Goal: Find contact information: Find contact information

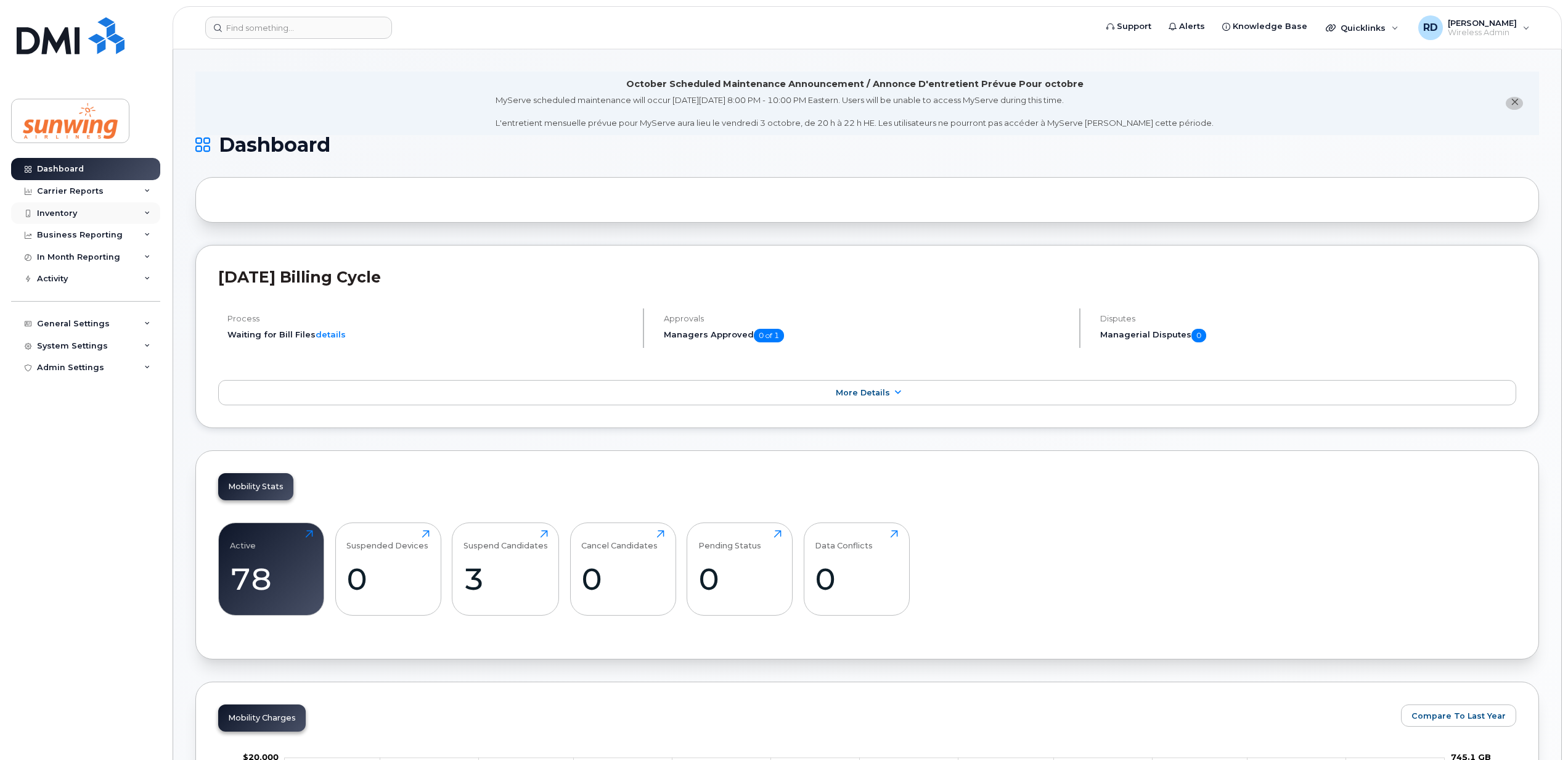
click at [52, 212] on div "Inventory" at bounding box center [57, 214] width 40 height 10
click at [92, 228] on link "Mobility Devices" at bounding box center [97, 235] width 128 height 23
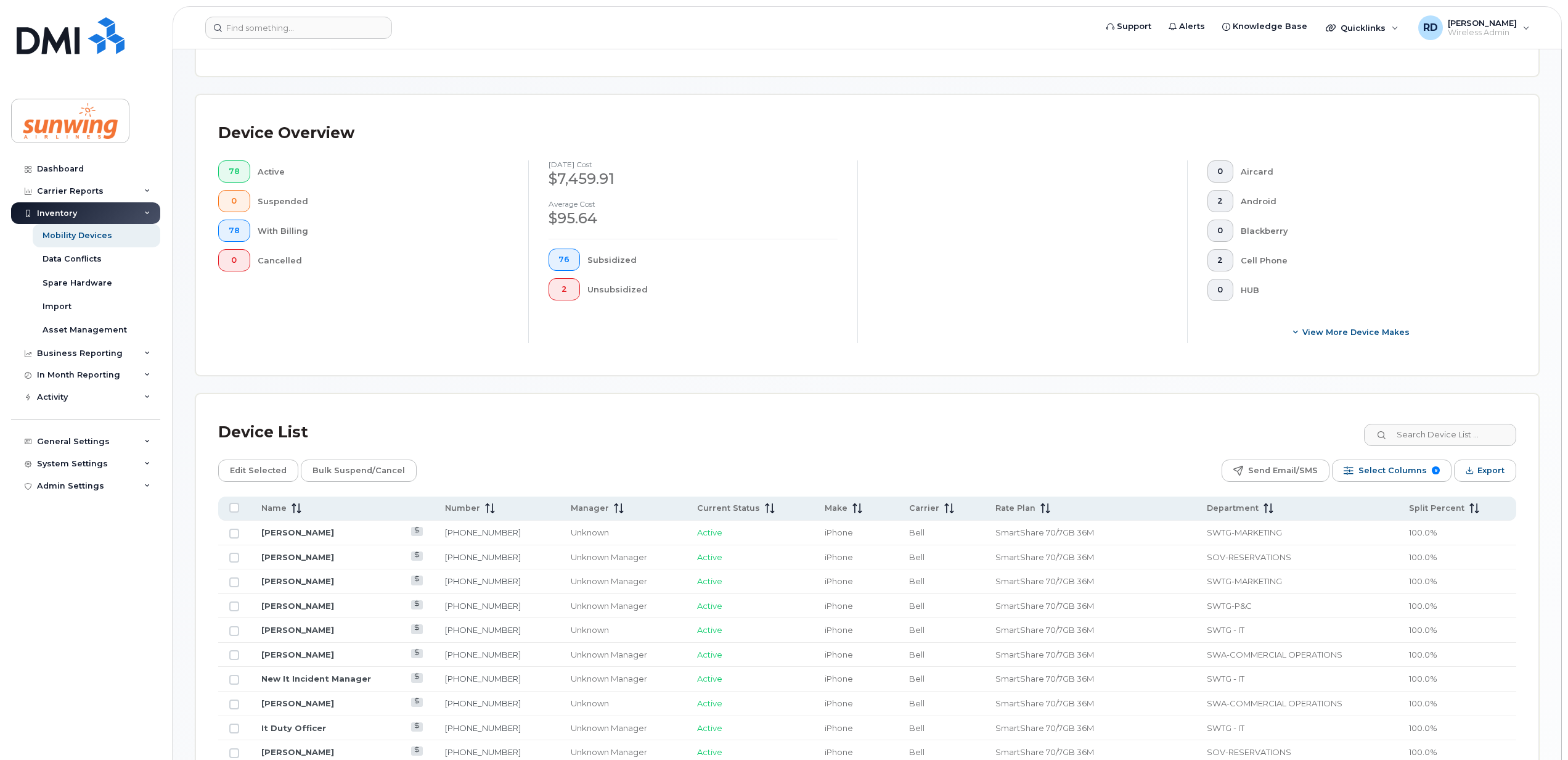
scroll to position [329, 0]
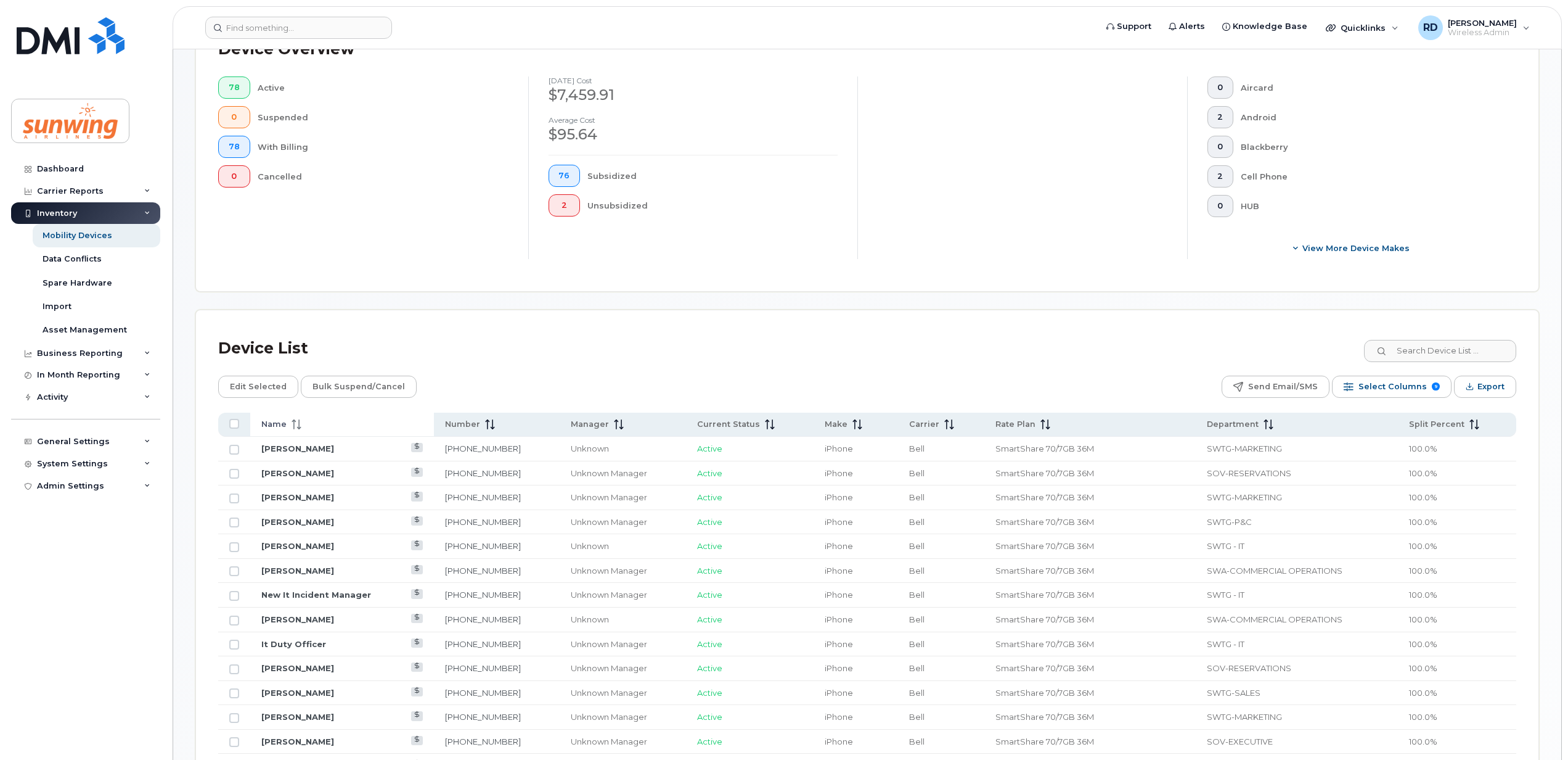
click at [287, 428] on span at bounding box center [294, 423] width 15 height 11
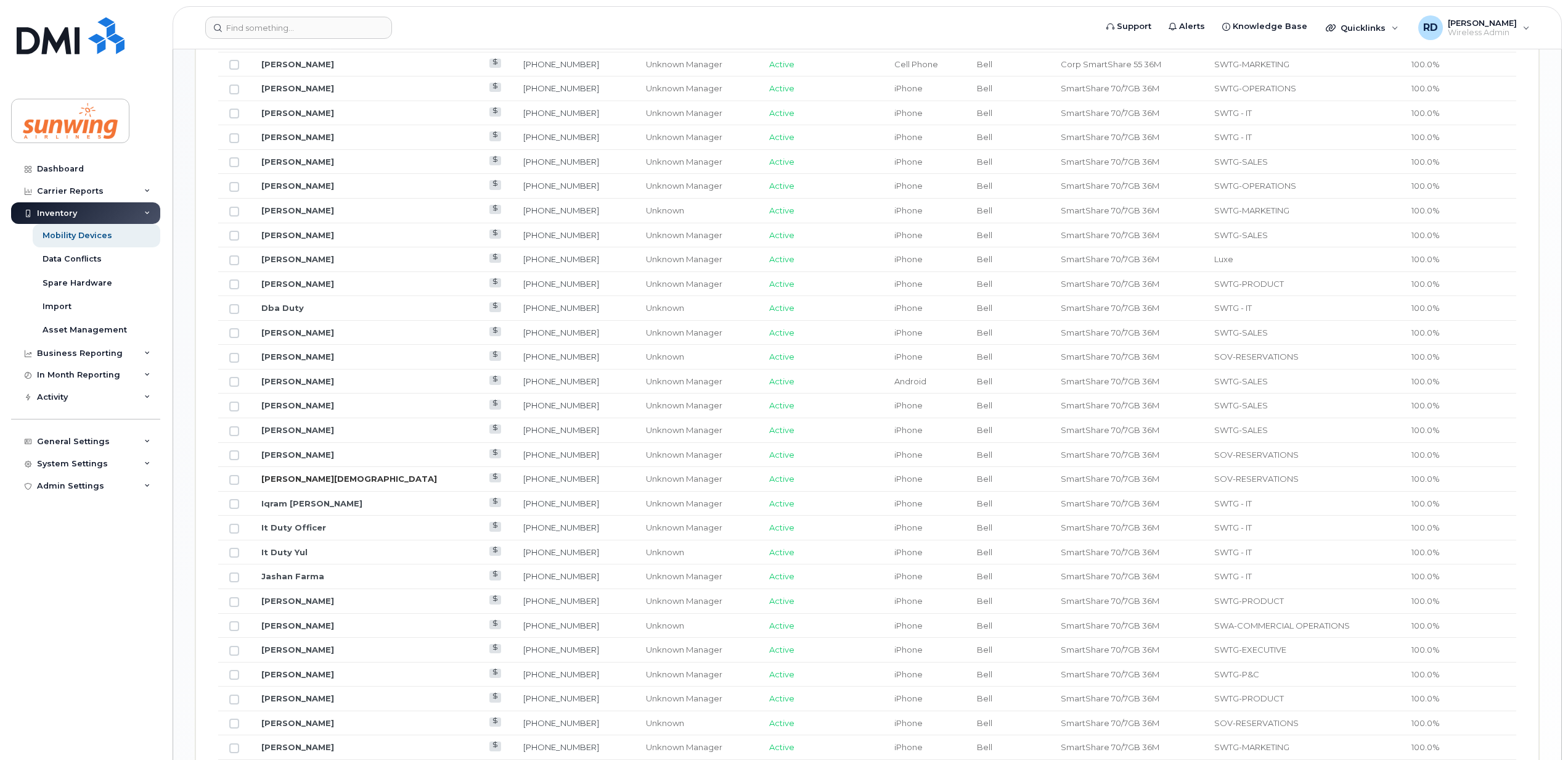
scroll to position [1069, 0]
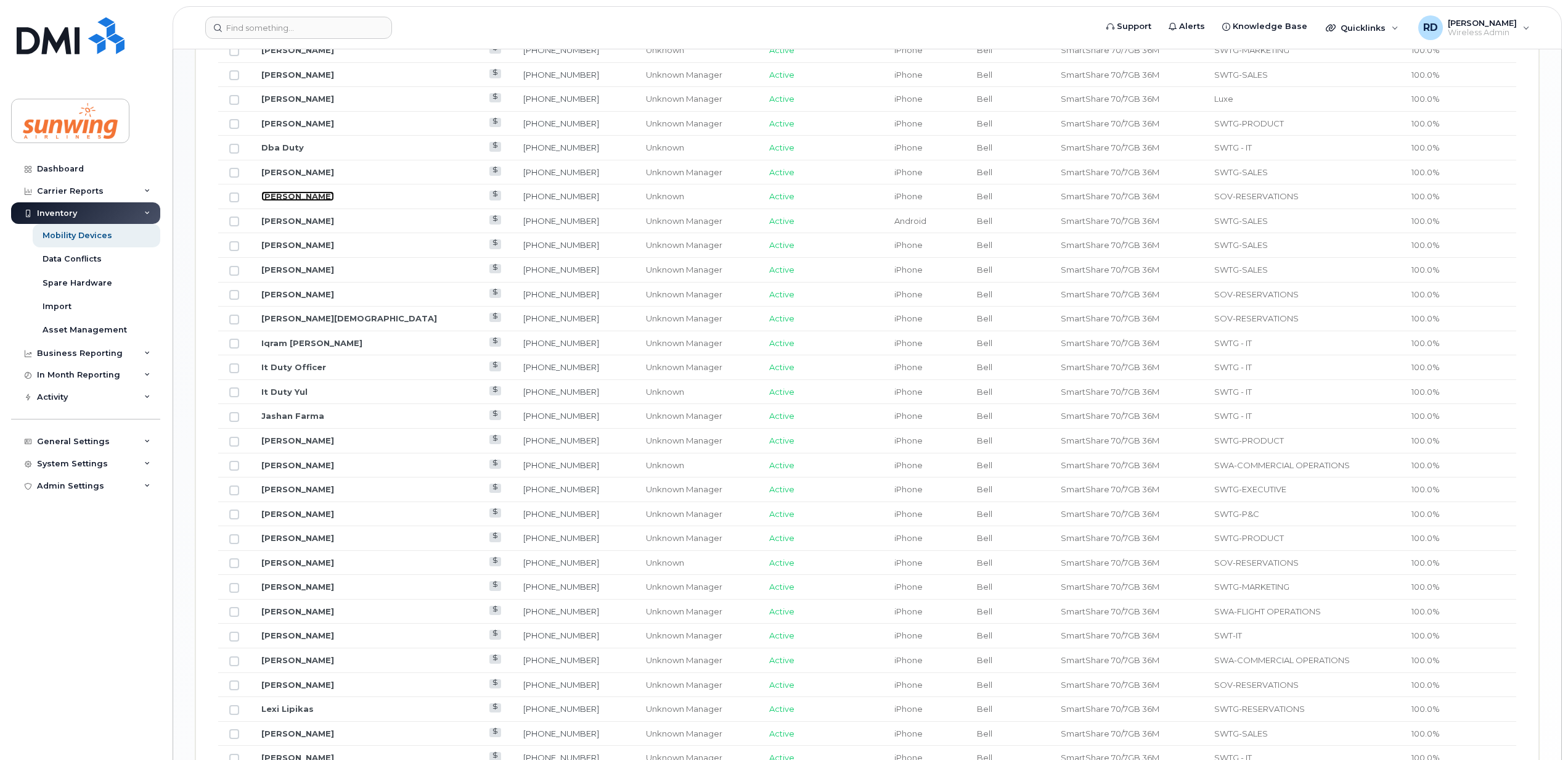
click at [285, 200] on link "[PERSON_NAME]" at bounding box center [297, 196] width 73 height 10
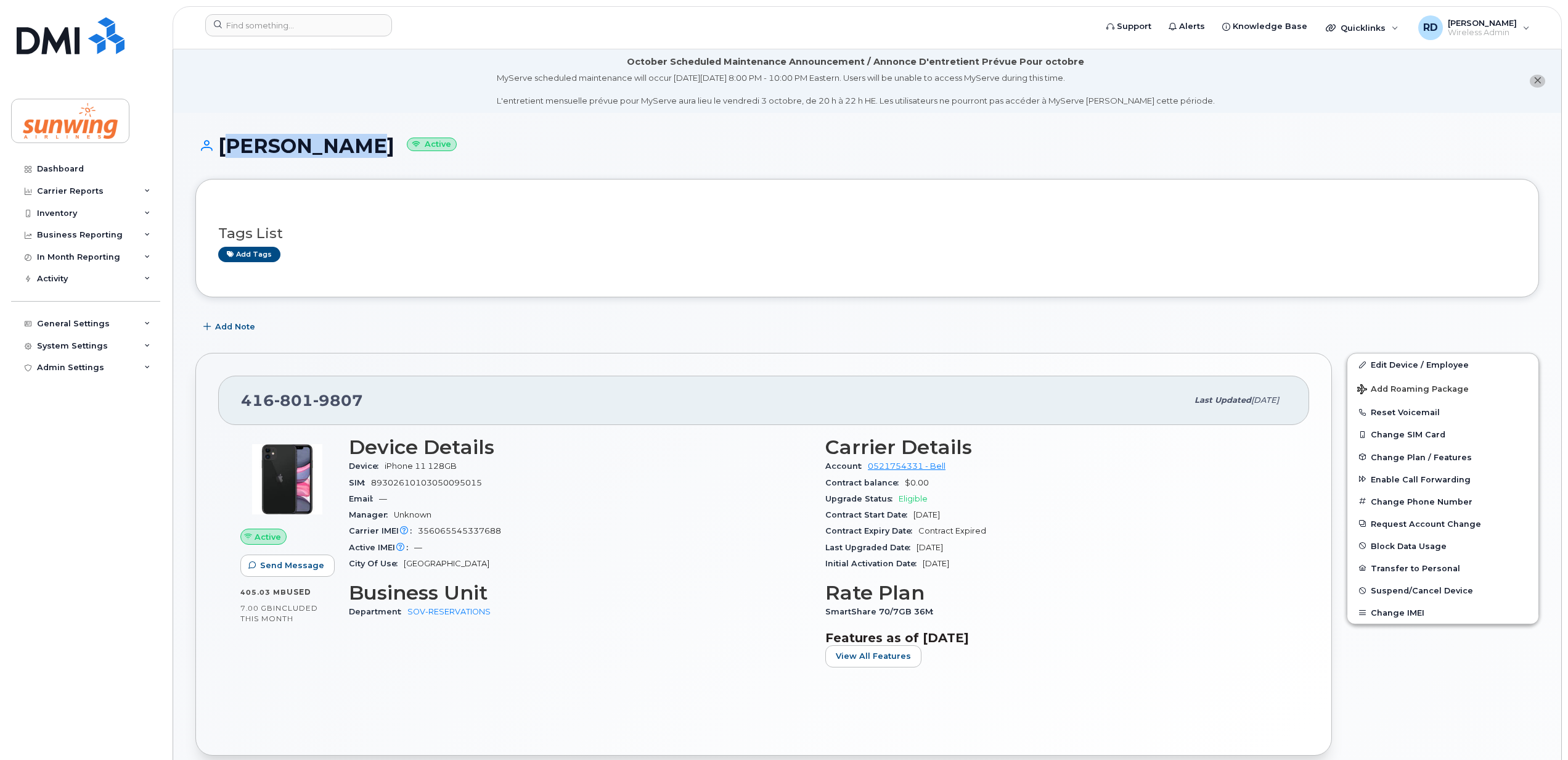
drag, startPoint x: 220, startPoint y: 143, endPoint x: 337, endPoint y: 143, distance: 117.0
click at [337, 143] on h1 "[PERSON_NAME] Active" at bounding box center [867, 145] width 1344 height 21
drag, startPoint x: 372, startPoint y: 393, endPoint x: 242, endPoint y: 406, distance: 130.6
click at [242, 406] on div "[PHONE_NUMBER]" at bounding box center [714, 400] width 946 height 26
copy span "416 801 9807"
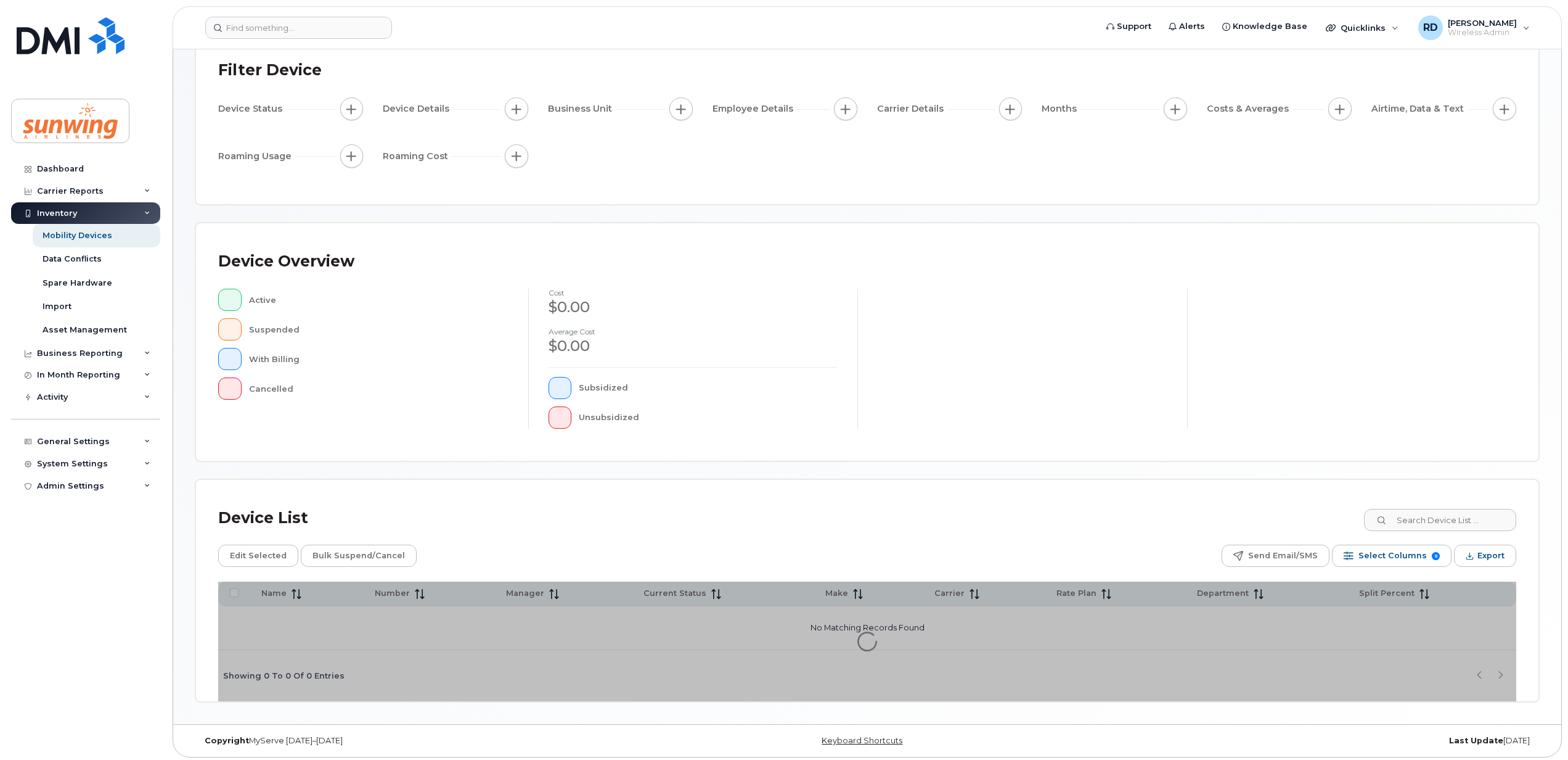
scroll to position [90, 0]
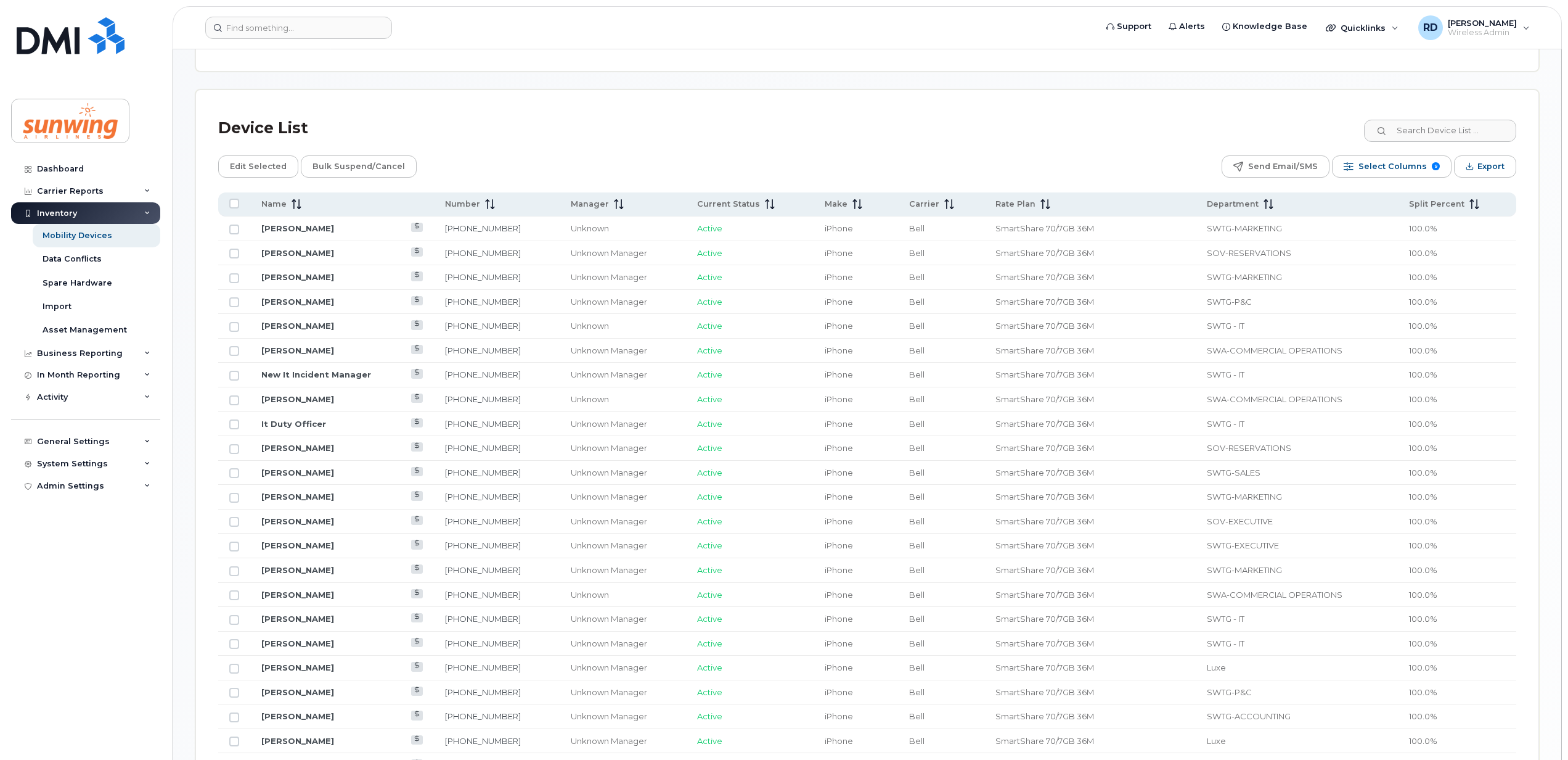
scroll to position [582, 0]
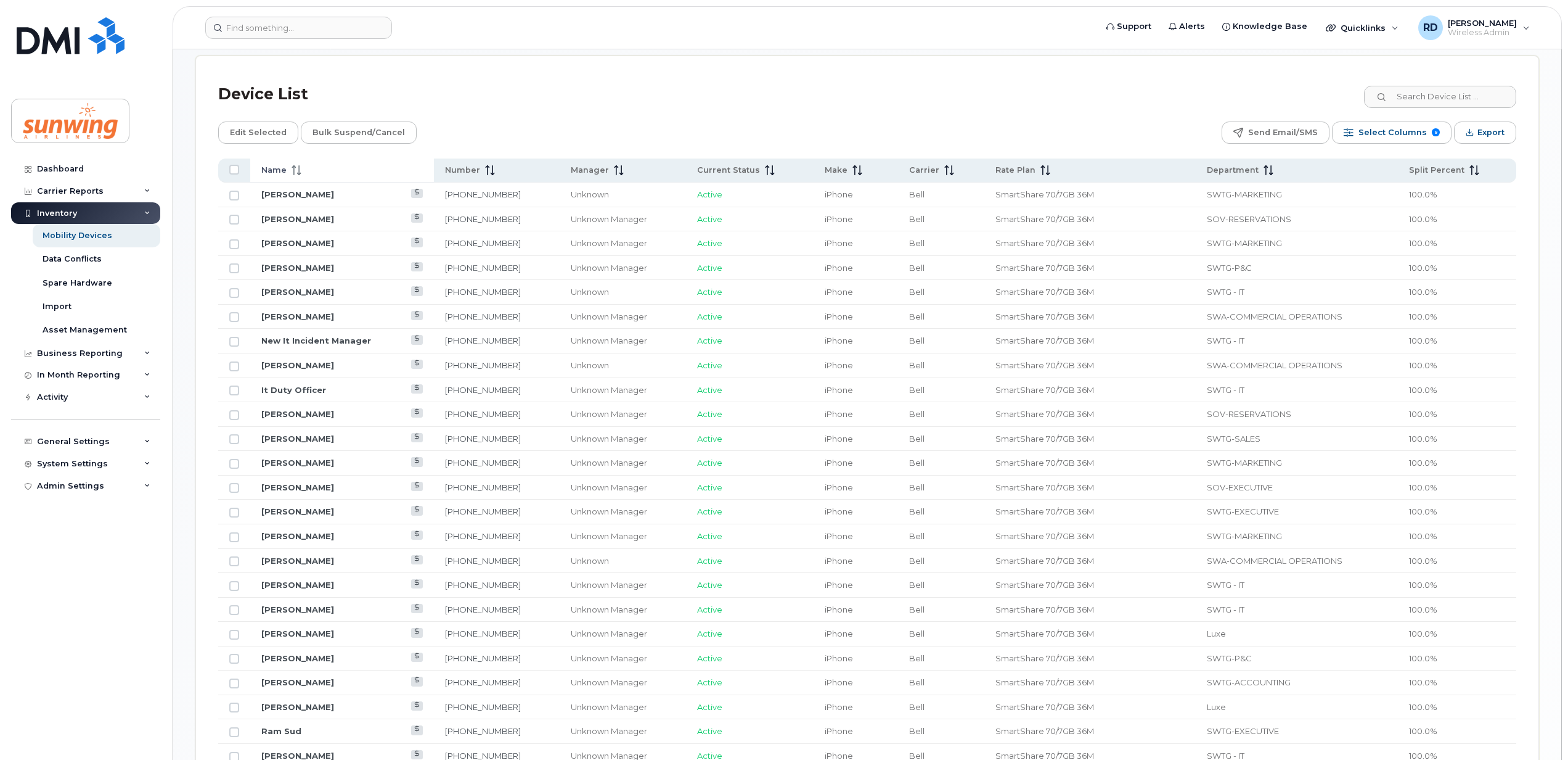
click at [294, 168] on icon at bounding box center [294, 166] width 4 height 3
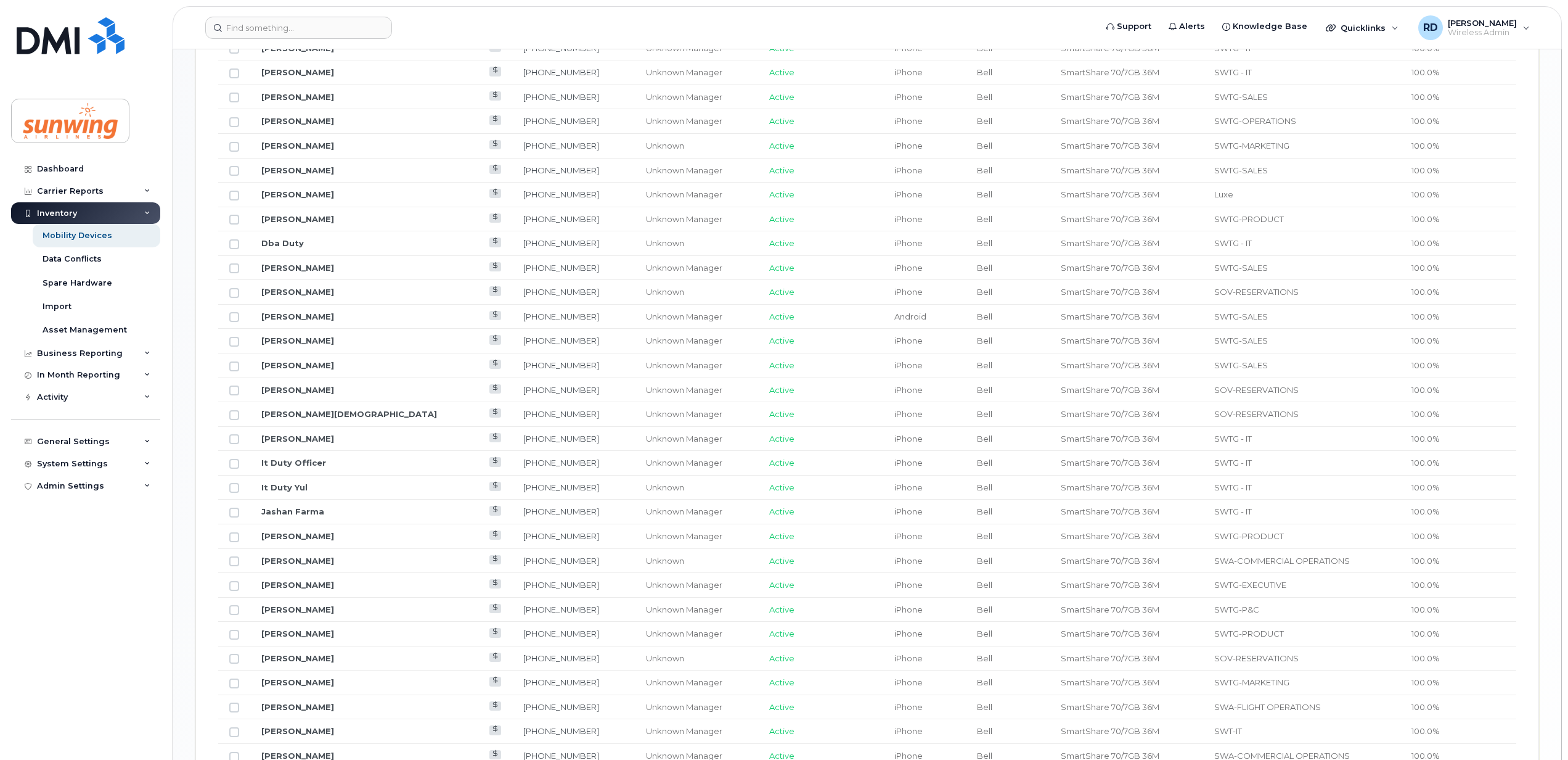
scroll to position [1076, 0]
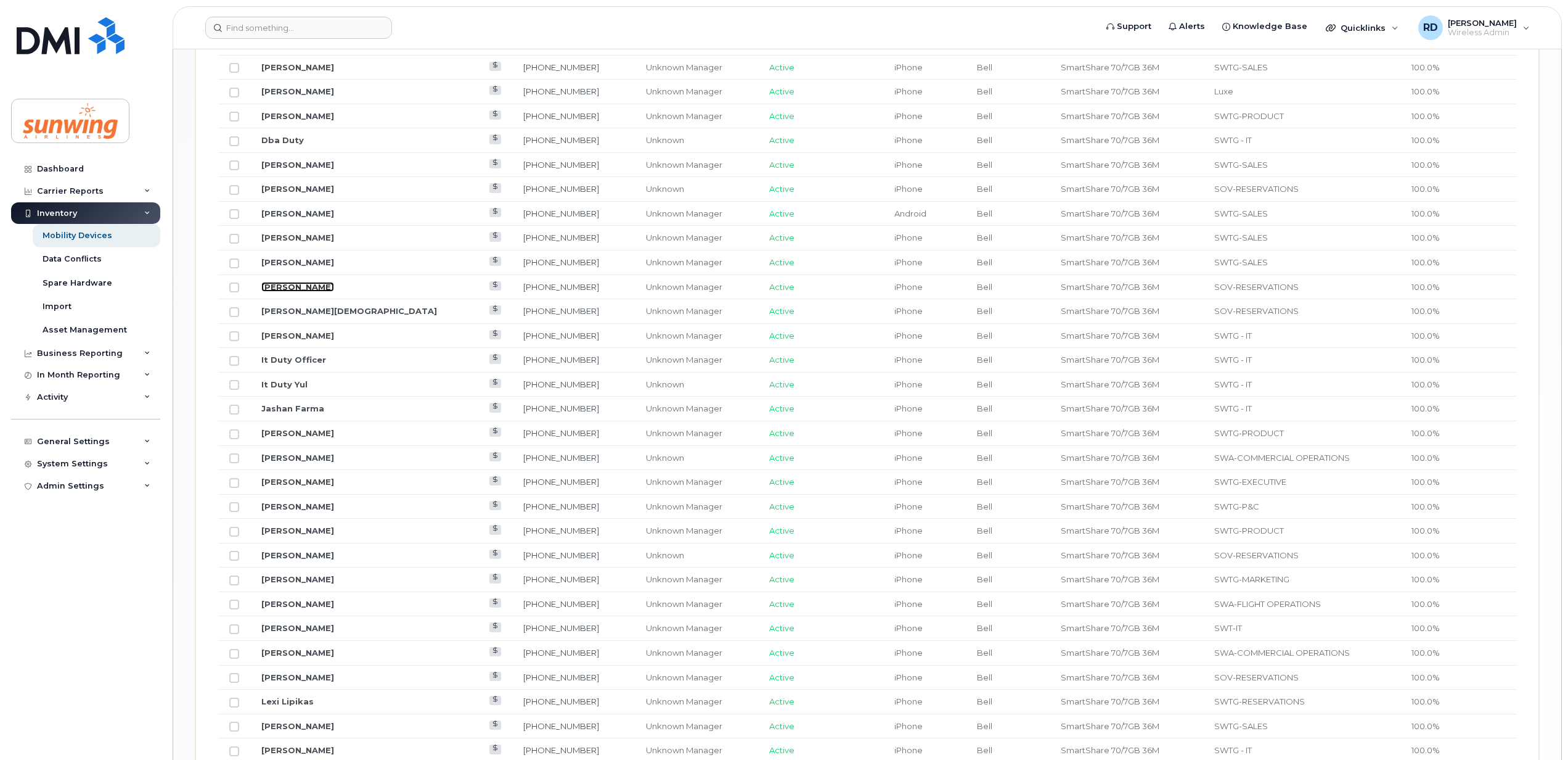
click at [296, 290] on link "Heather Wenzel" at bounding box center [297, 287] width 73 height 10
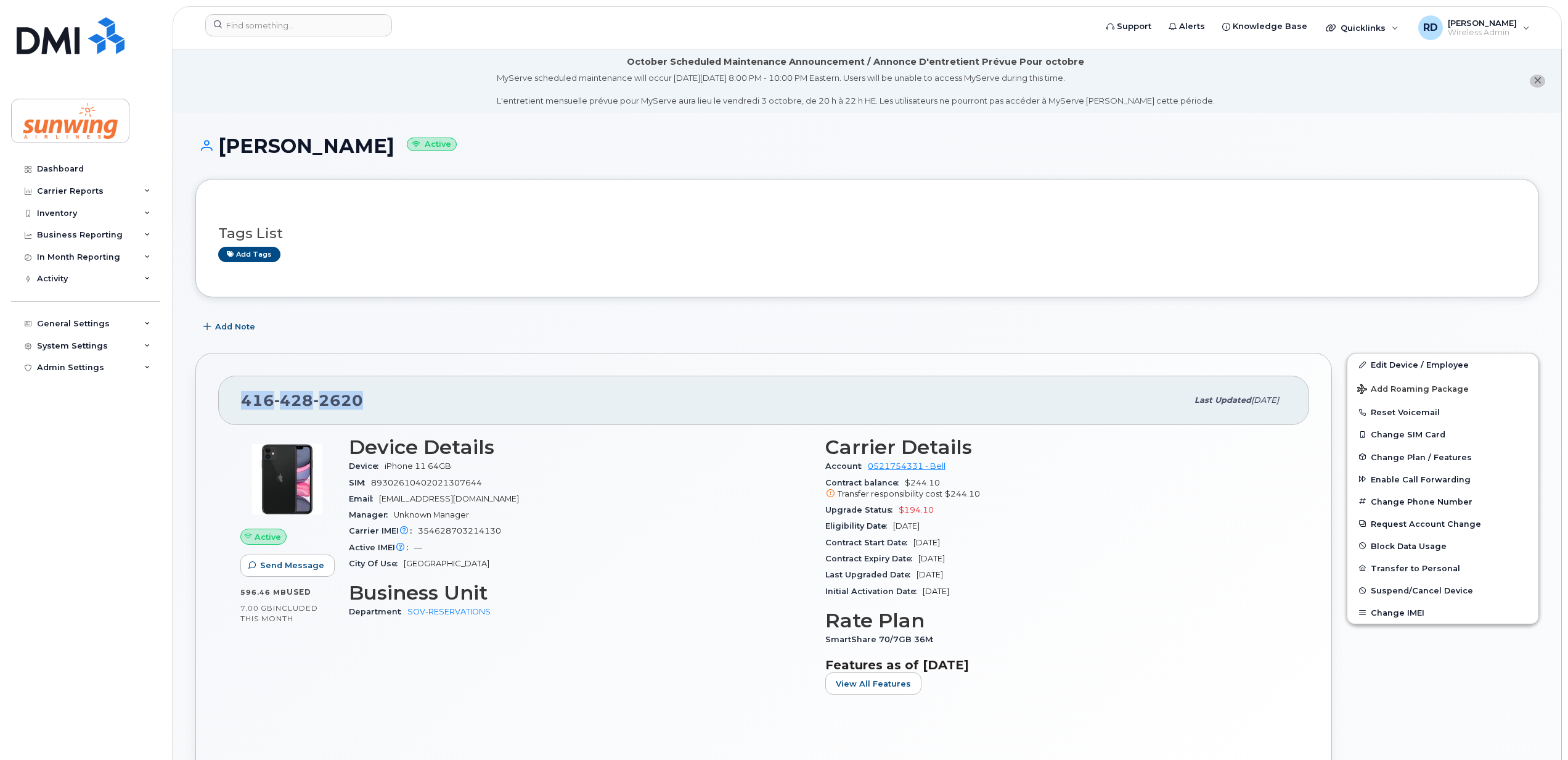
drag, startPoint x: 372, startPoint y: 401, endPoint x: 235, endPoint y: 405, distance: 137.1
click at [235, 405] on div "416 428 2620 Last updated Sep 23, 2025" at bounding box center [764, 400] width 1091 height 50
drag, startPoint x: 235, startPoint y: 405, endPoint x: 244, endPoint y: 398, distance: 11.4
copy span "416 428 2620"
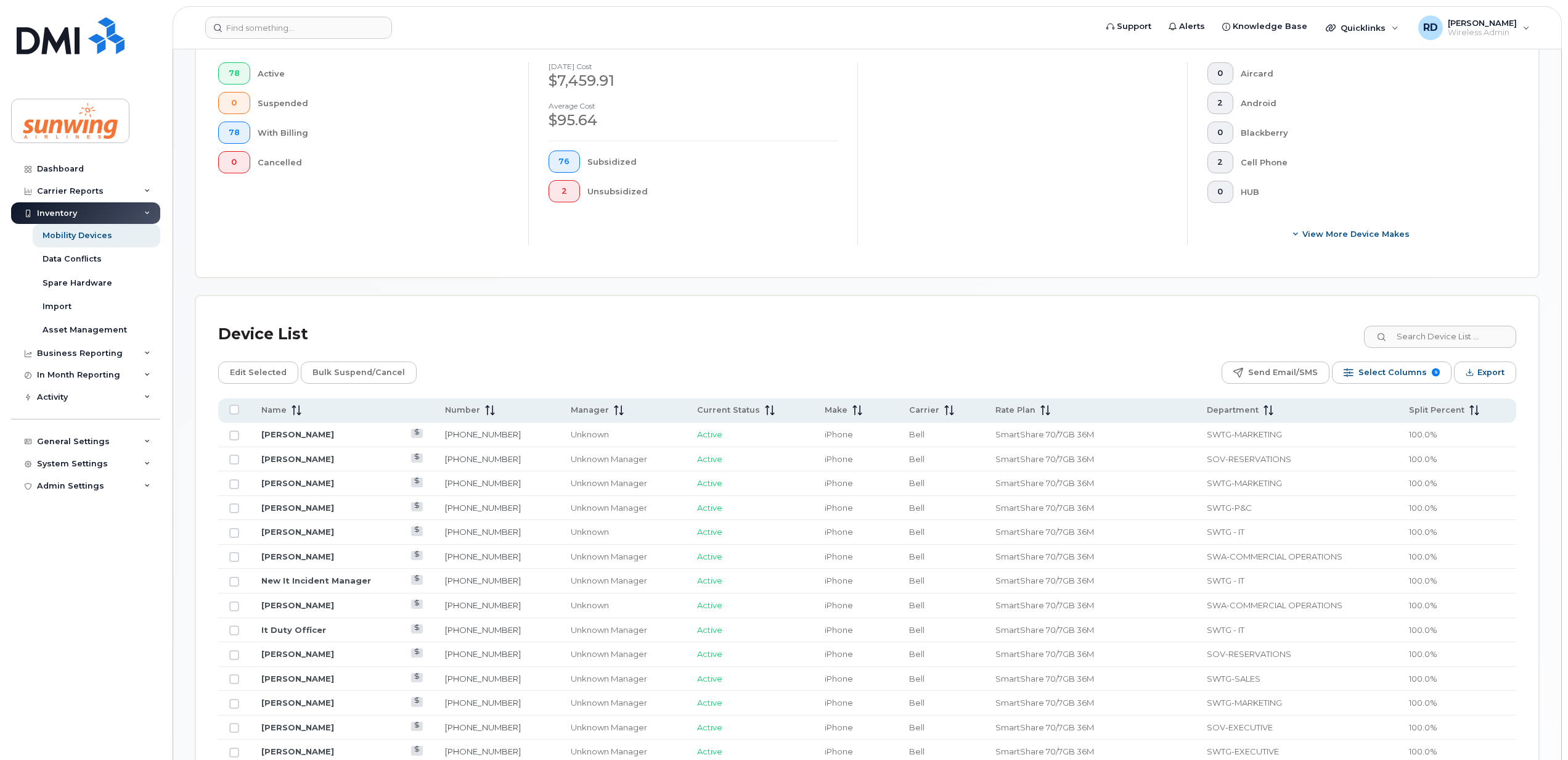
scroll to position [411, 0]
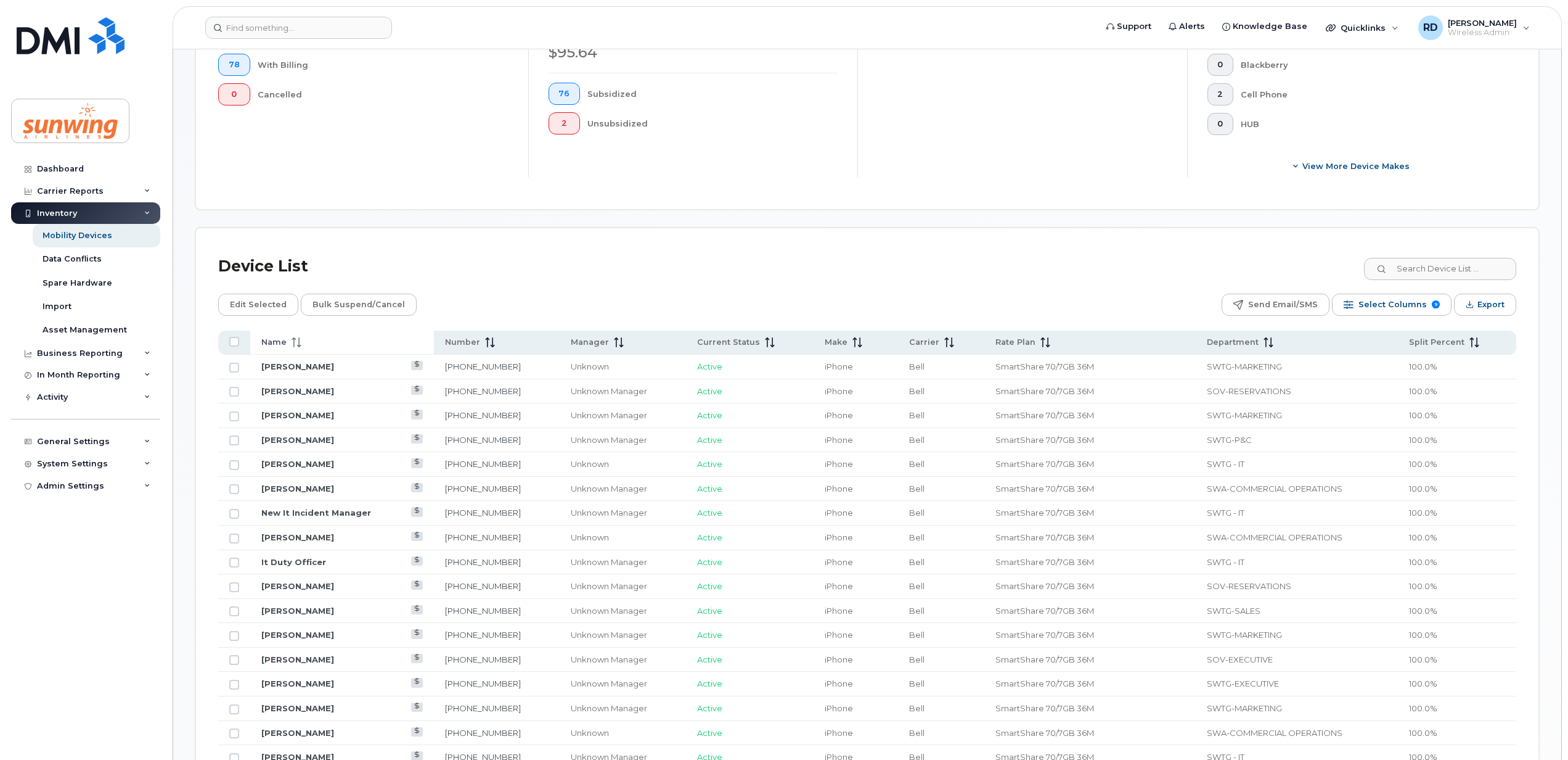
click at [299, 347] on icon at bounding box center [296, 342] width 10 height 10
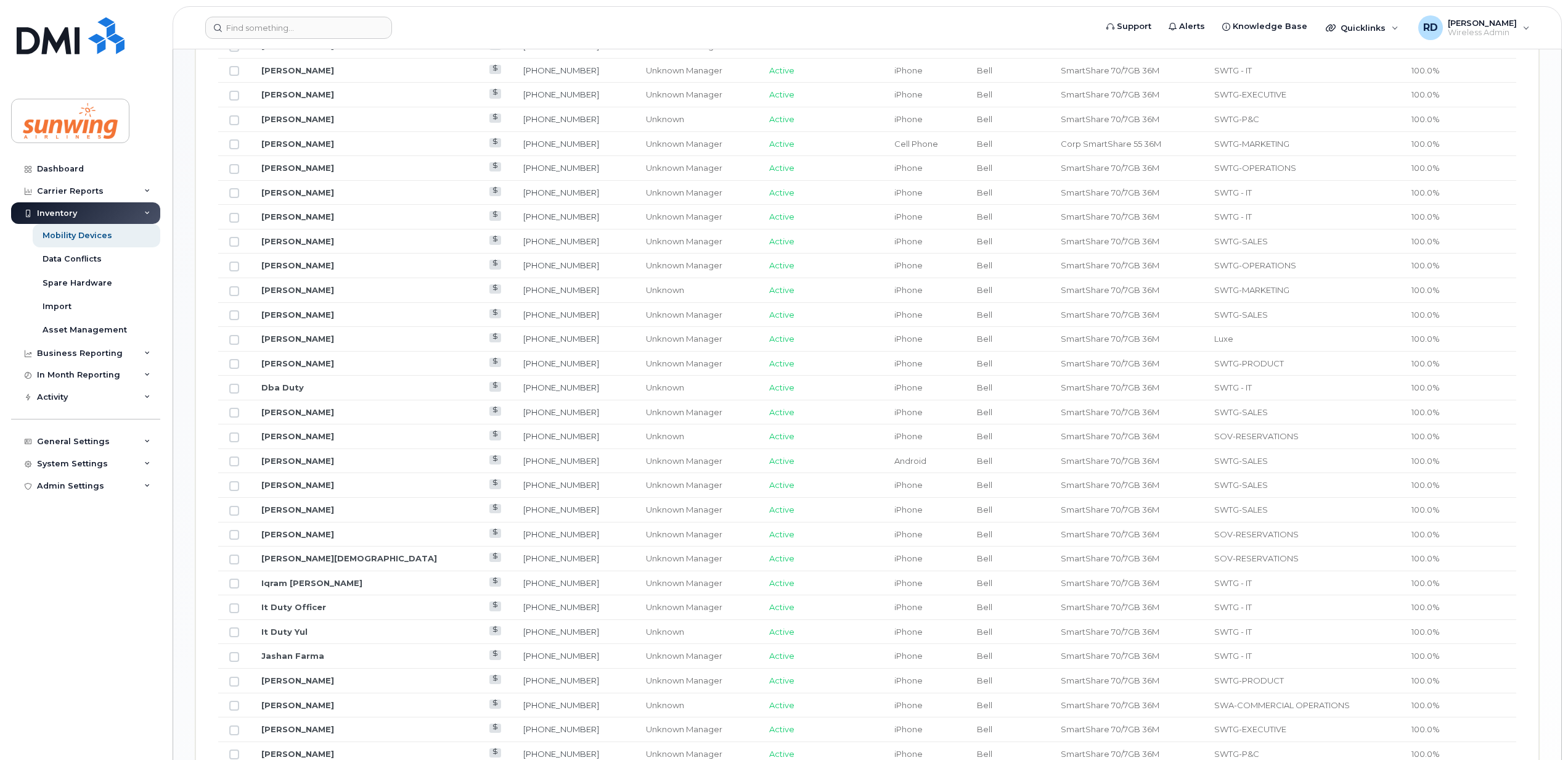
scroll to position [904, 0]
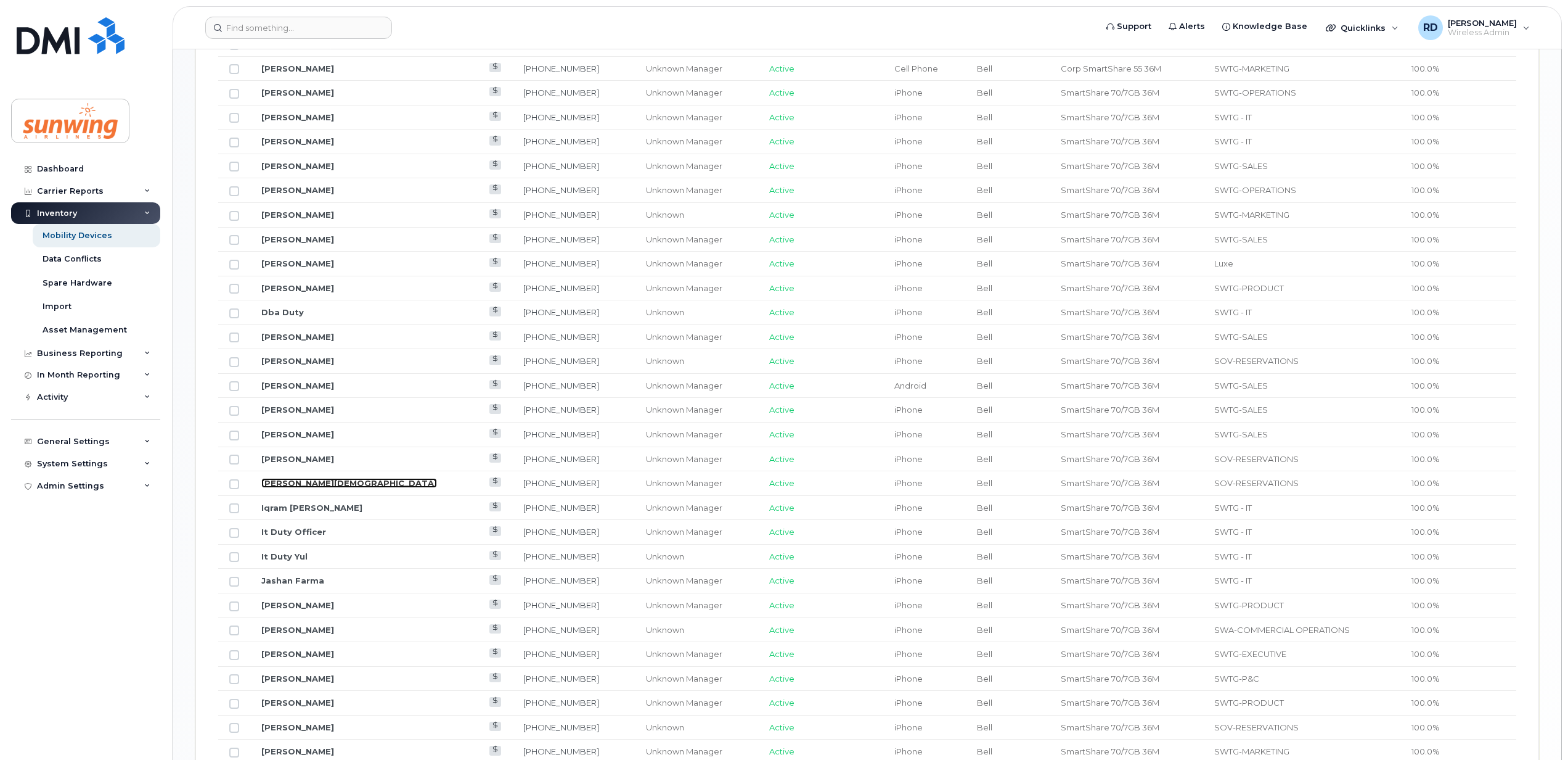
click at [311, 488] on link "[PERSON_NAME][DEMOGRAPHIC_DATA]" at bounding box center [349, 483] width 176 height 10
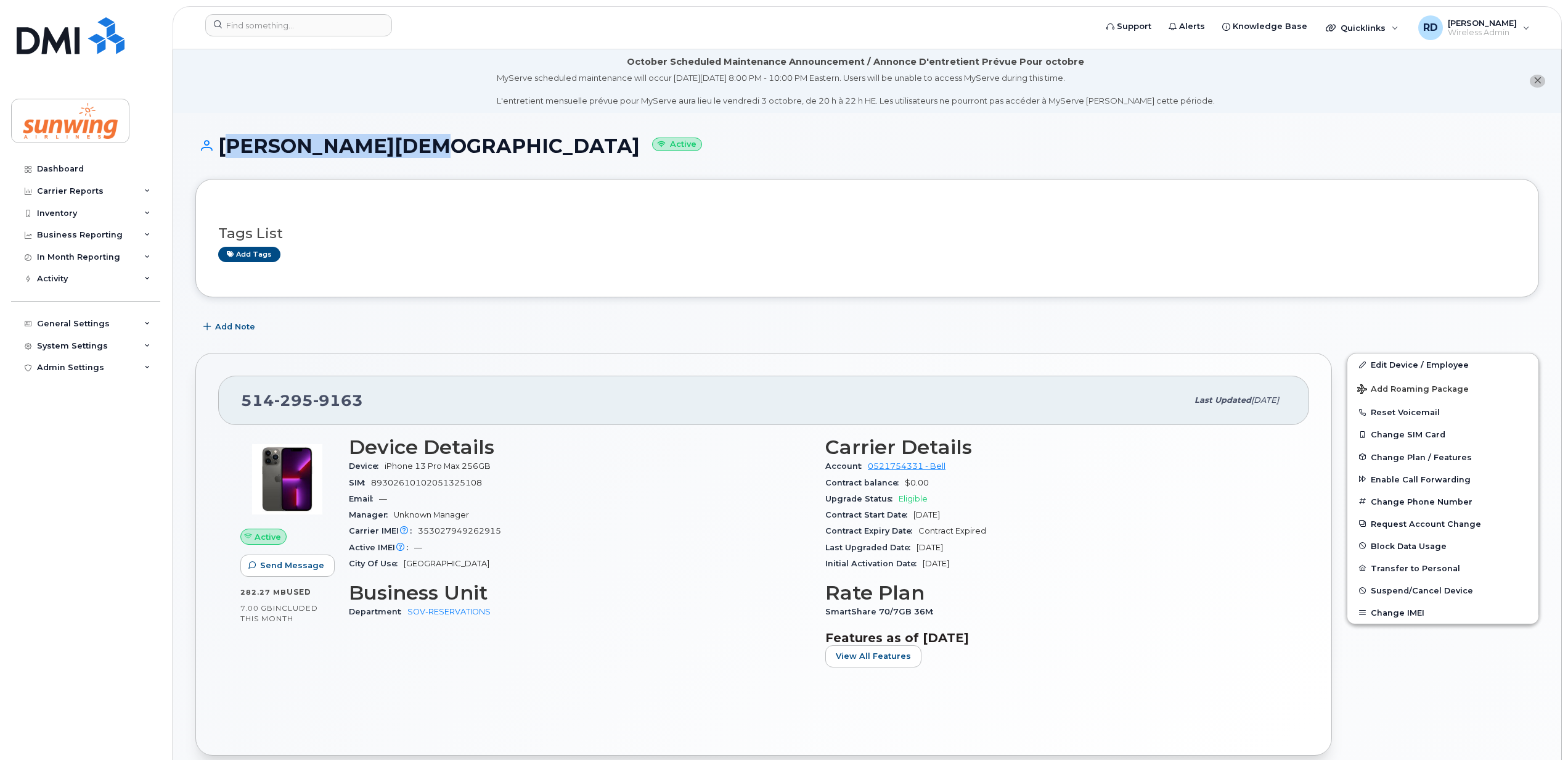
drag, startPoint x: 397, startPoint y: 143, endPoint x: 222, endPoint y: 148, distance: 175.1
click at [222, 148] on h1 "[PERSON_NAME][DEMOGRAPHIC_DATA] Active" at bounding box center [867, 145] width 1344 height 21
drag, startPoint x: 222, startPoint y: 148, endPoint x: 235, endPoint y: 145, distance: 13.3
copy h1 "[PERSON_NAME][DEMOGRAPHIC_DATA]"
click at [392, 391] on div "[PHONE_NUMBER]" at bounding box center [714, 400] width 946 height 26
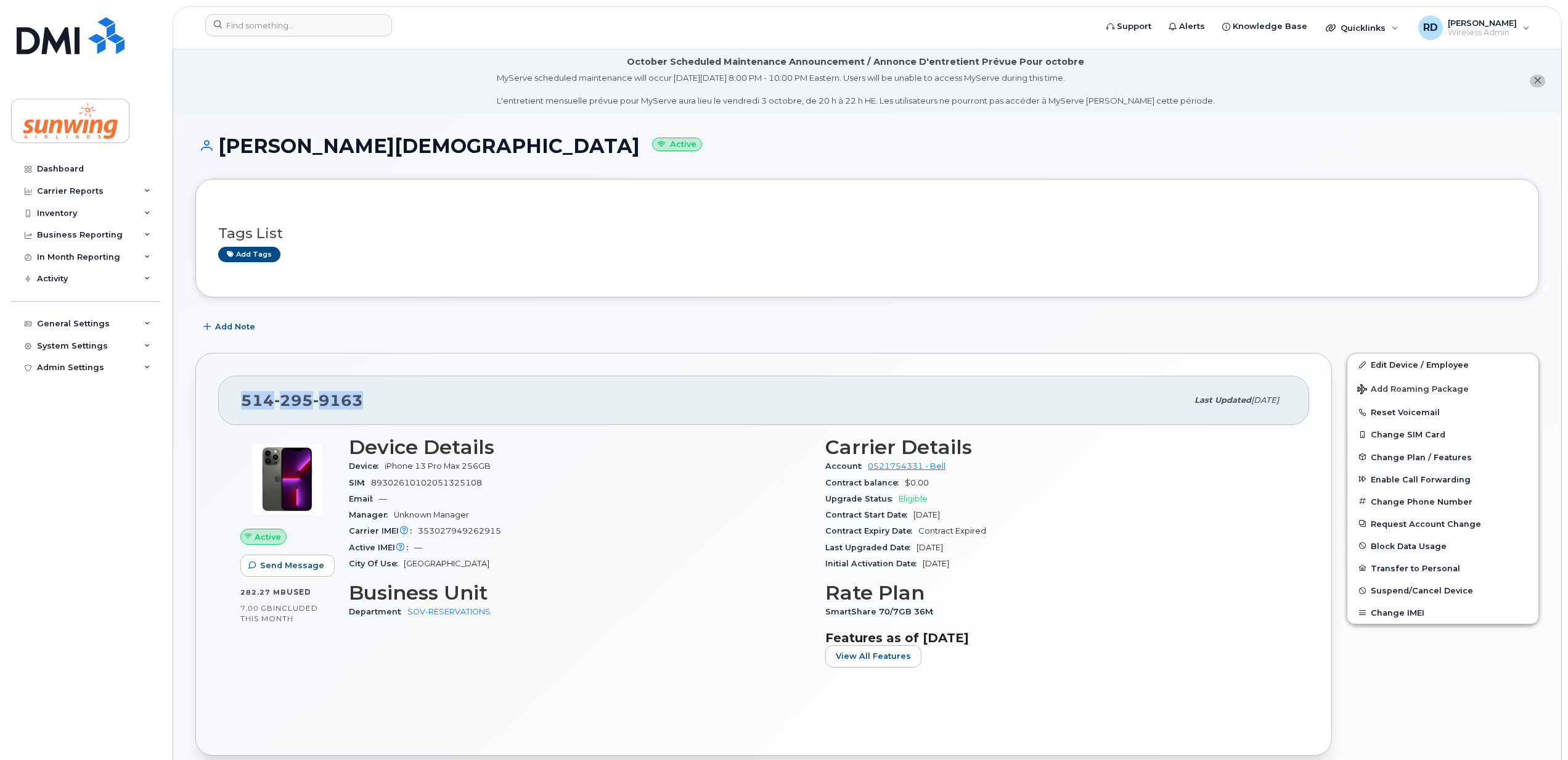
drag, startPoint x: 382, startPoint y: 395, endPoint x: 243, endPoint y: 398, distance: 139.0
click at [243, 398] on div "[PHONE_NUMBER]" at bounding box center [714, 400] width 946 height 26
drag, startPoint x: 243, startPoint y: 398, endPoint x: 251, endPoint y: 397, distance: 8.1
copy span "514 295 9163"
click at [71, 210] on div "Inventory" at bounding box center [57, 214] width 40 height 10
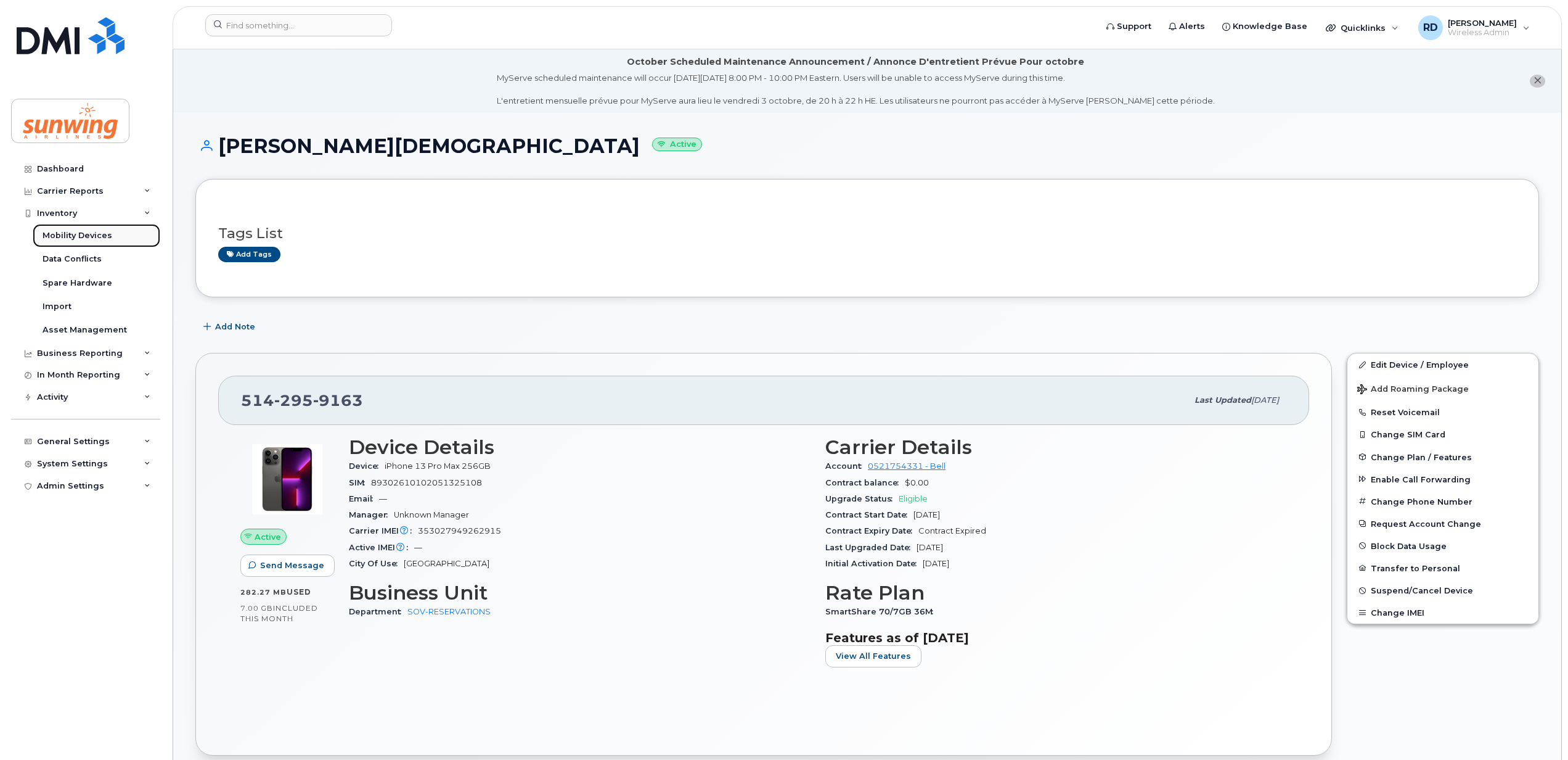
click at [87, 235] on div "Mobility Devices" at bounding box center [77, 235] width 69 height 11
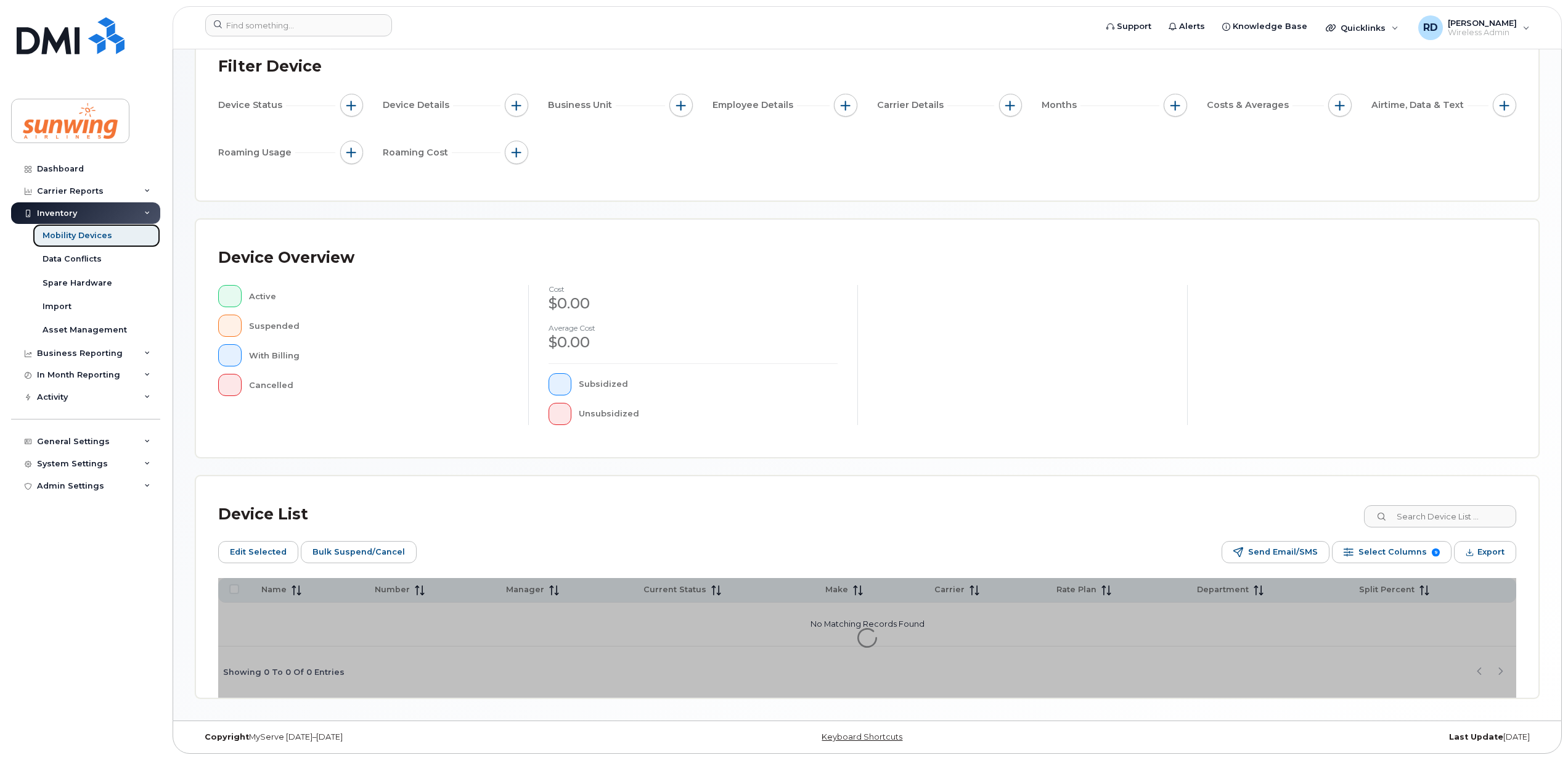
scroll to position [111, 0]
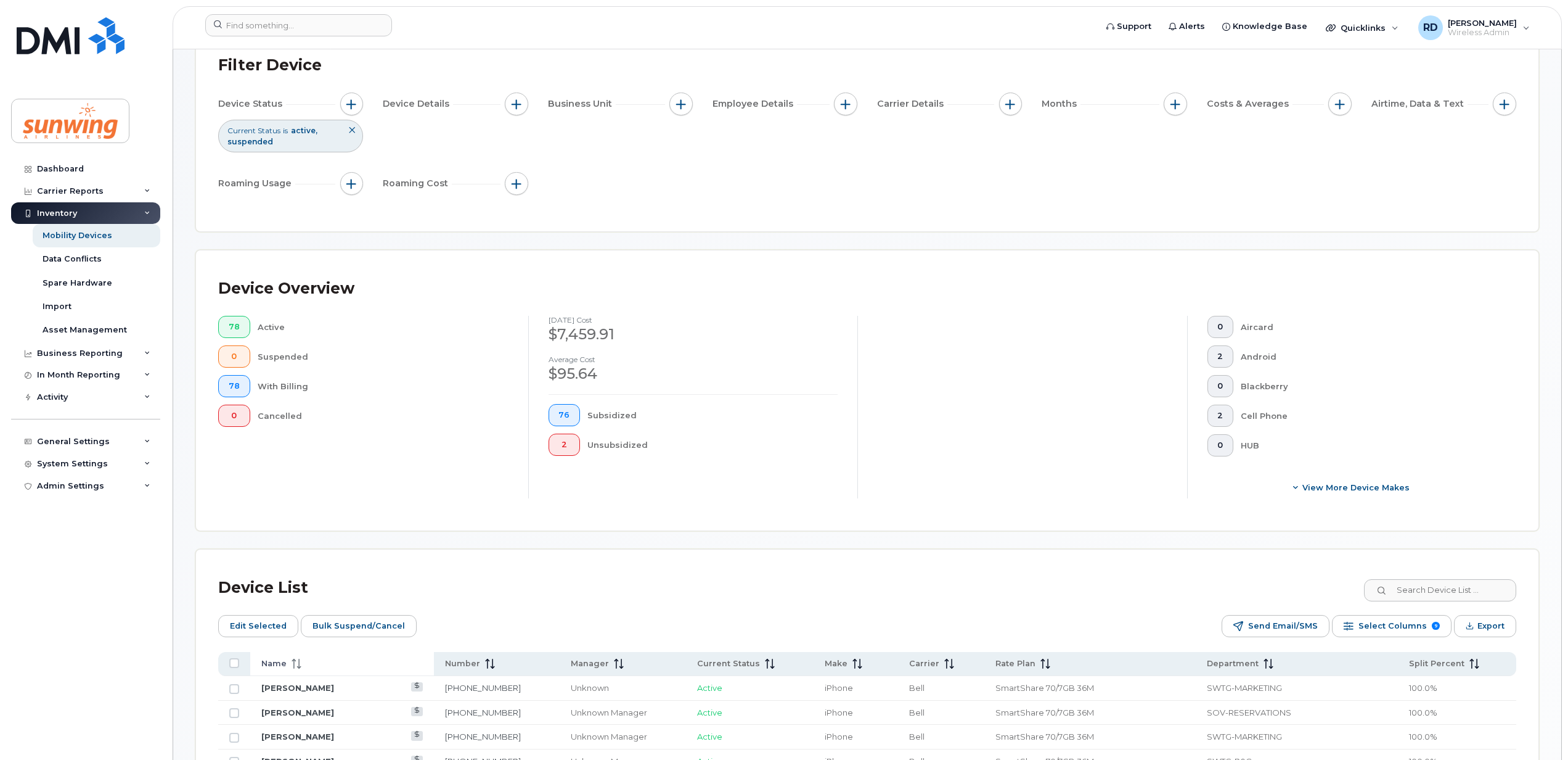
click at [297, 661] on icon at bounding box center [296, 663] width 10 height 10
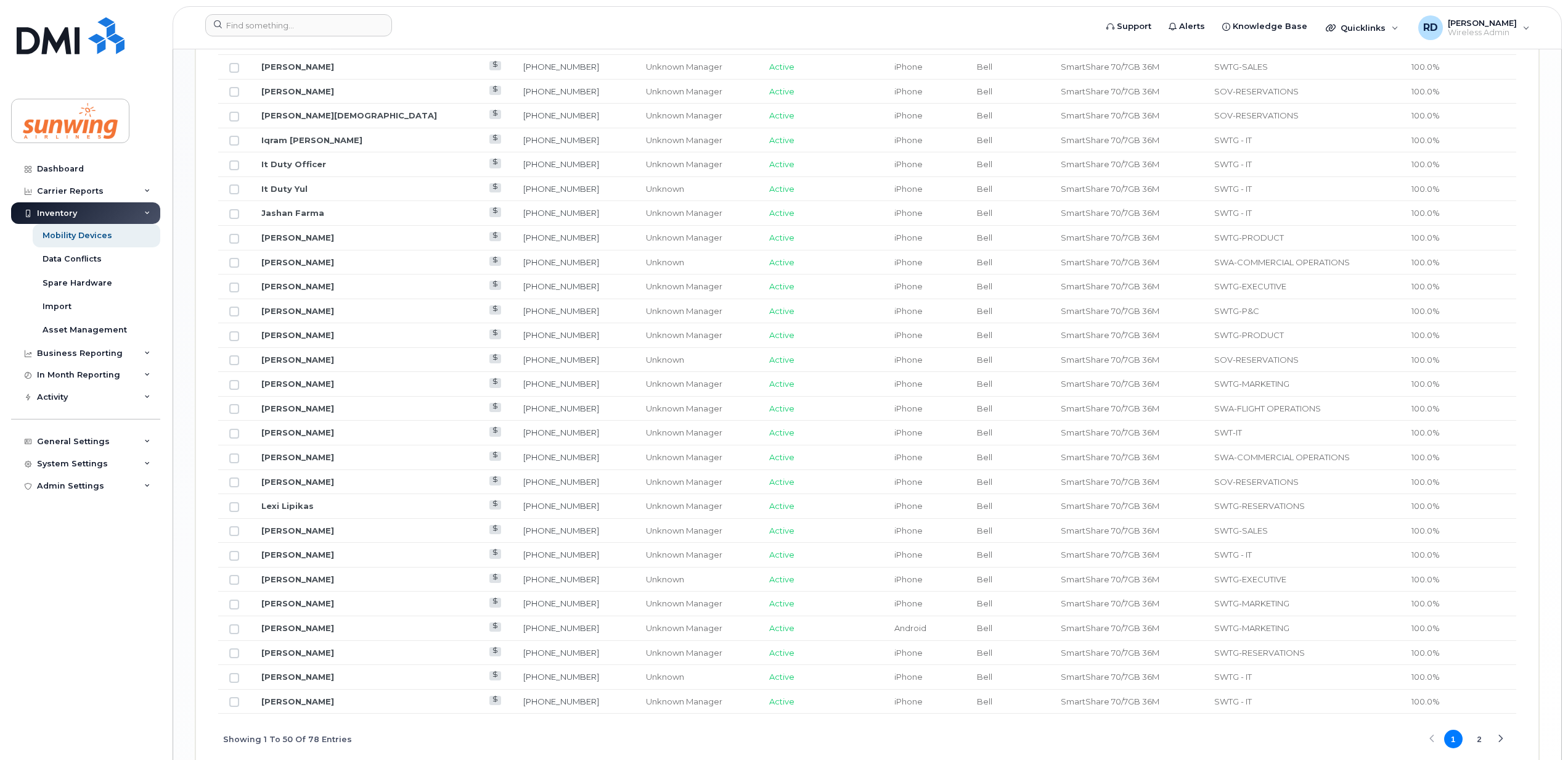
scroll to position [1345, 0]
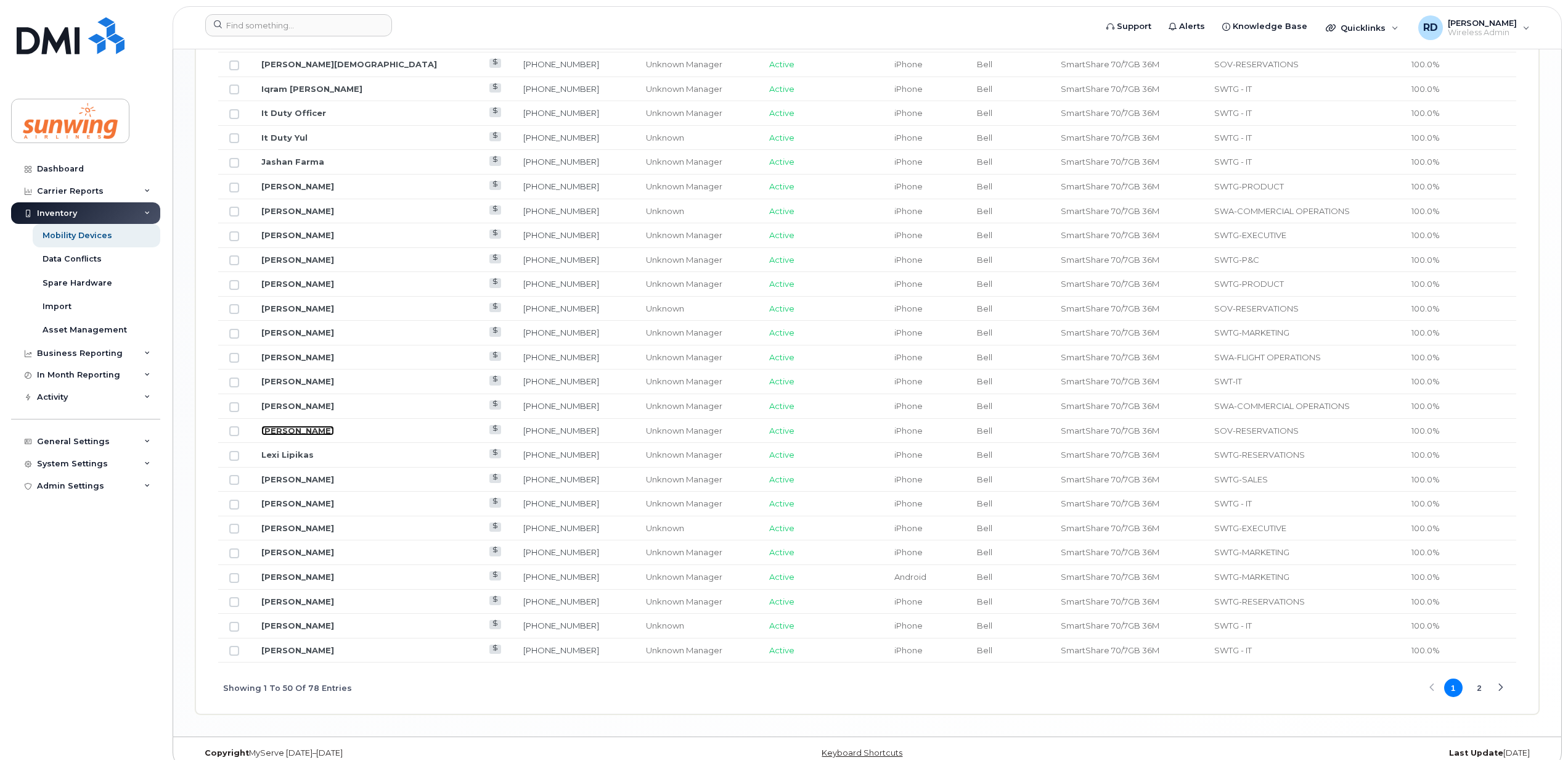
click at [294, 435] on link "[PERSON_NAME]" at bounding box center [297, 430] width 73 height 10
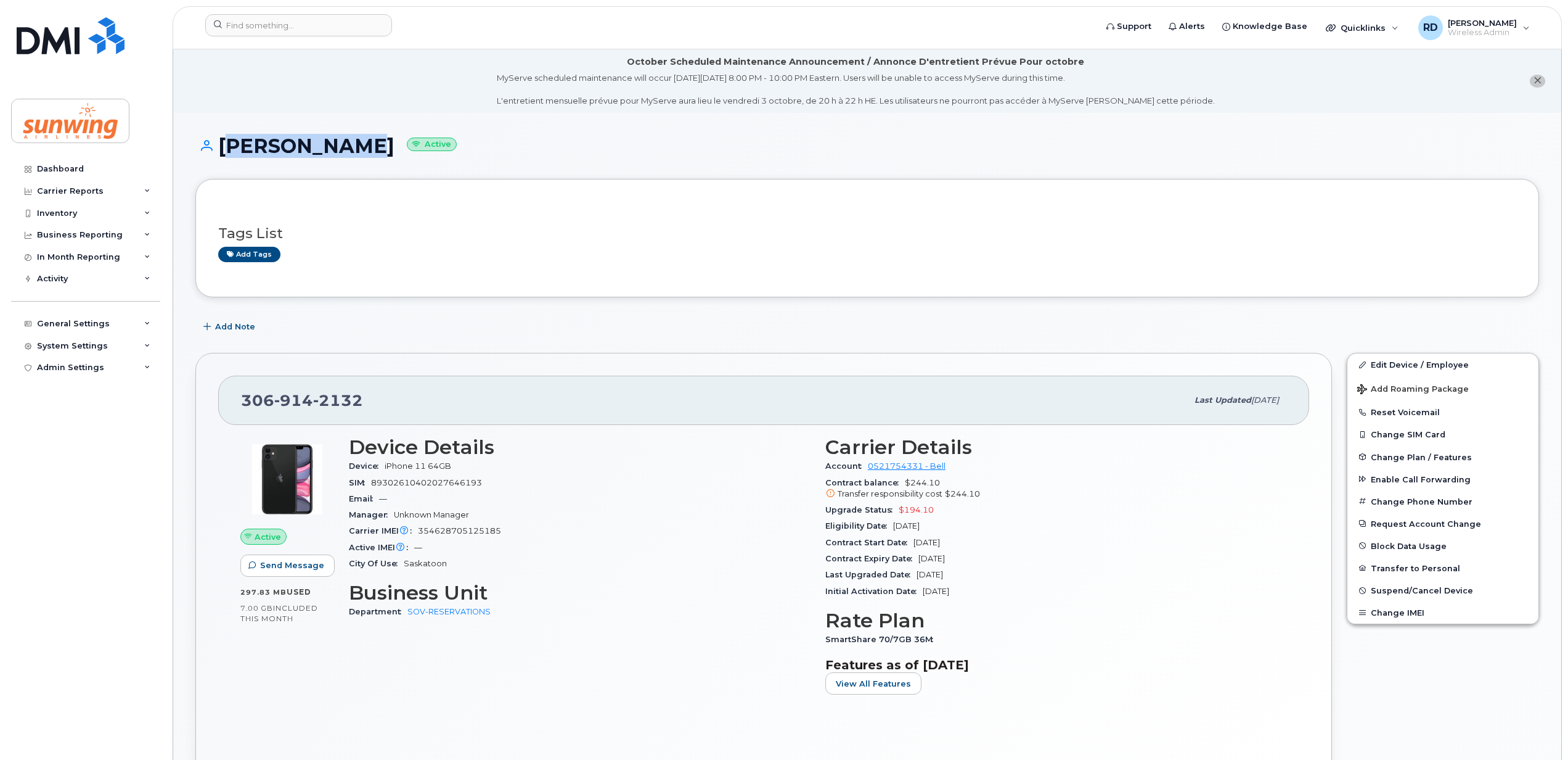
drag, startPoint x: 353, startPoint y: 141, endPoint x: 219, endPoint y: 141, distance: 134.0
click at [219, 141] on h1 "[PERSON_NAME] Active" at bounding box center [867, 145] width 1344 height 21
copy h1 "[PERSON_NAME]"
drag, startPoint x: 365, startPoint y: 340, endPoint x: 368, endPoint y: 348, distance: 8.5
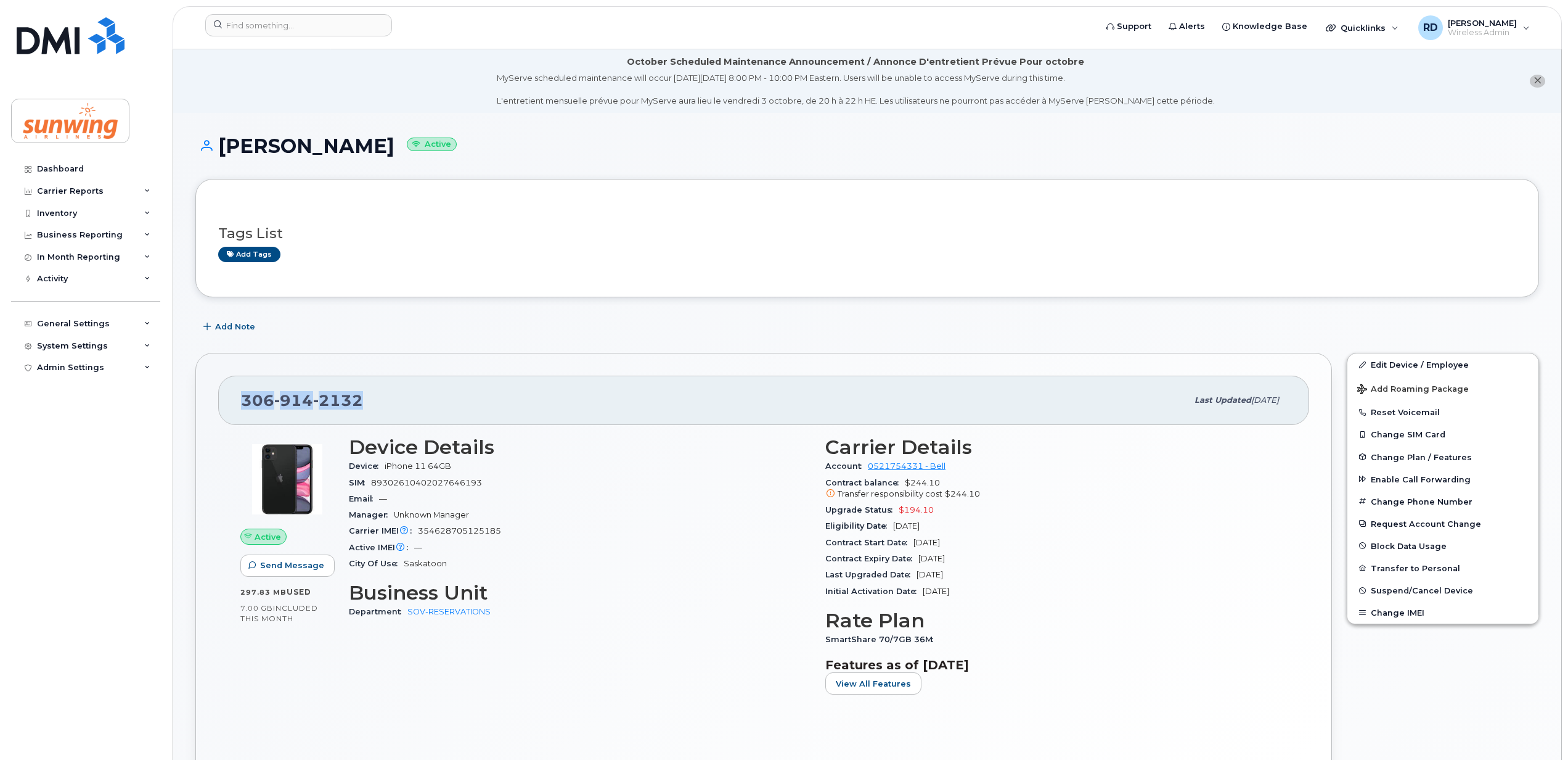
drag, startPoint x: 384, startPoint y: 387, endPoint x: 234, endPoint y: 403, distance: 150.9
click at [234, 403] on div "[PHONE_NUMBER] Last updated [DATE]" at bounding box center [764, 400] width 1091 height 50
drag, startPoint x: 234, startPoint y: 403, endPoint x: 239, endPoint y: 396, distance: 8.6
copy span "[PHONE_NUMBER]"
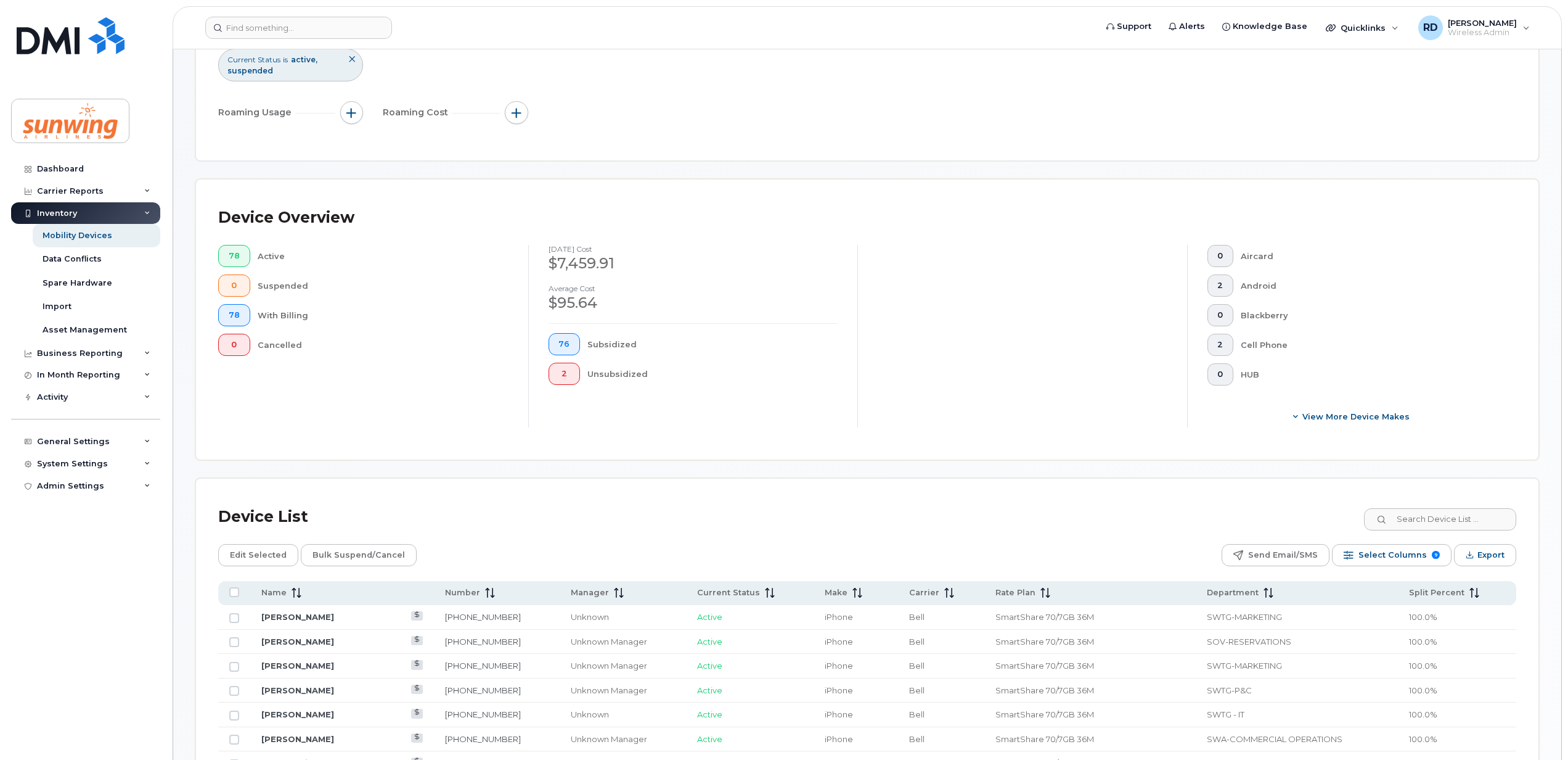
scroll to position [494, 0]
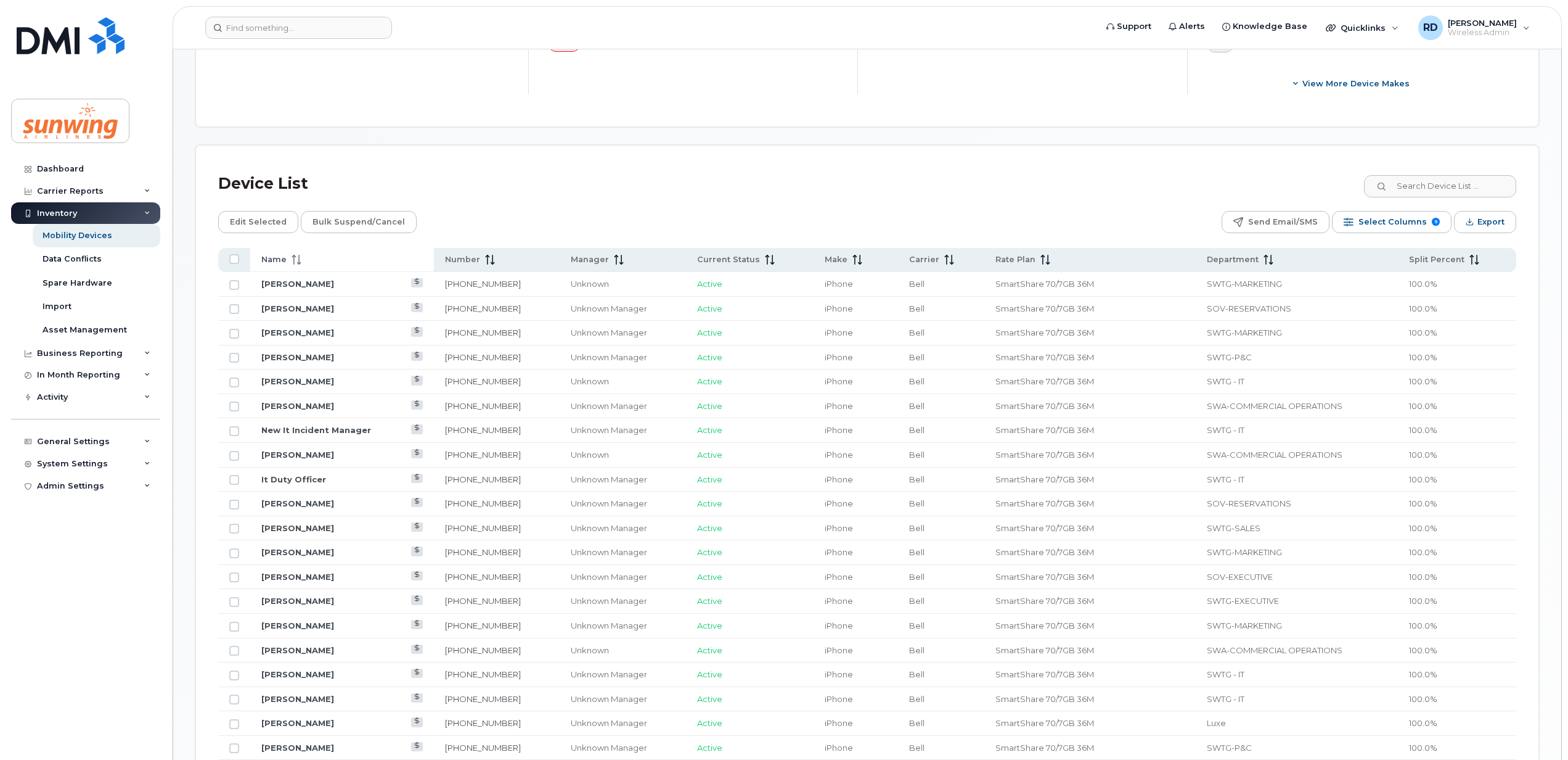
click at [293, 258] on icon at bounding box center [294, 256] width 4 height 3
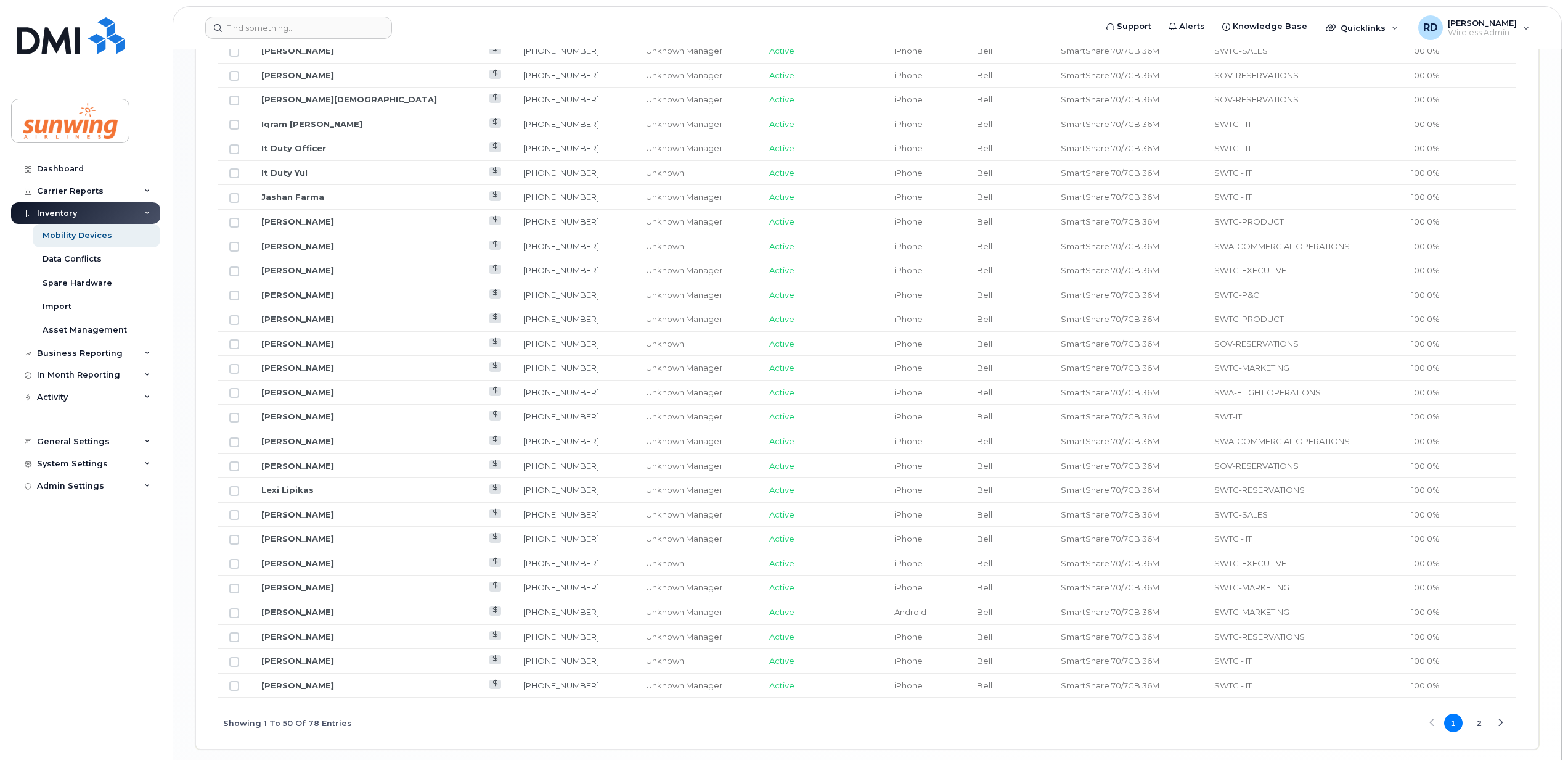
scroll to position [1350, 0]
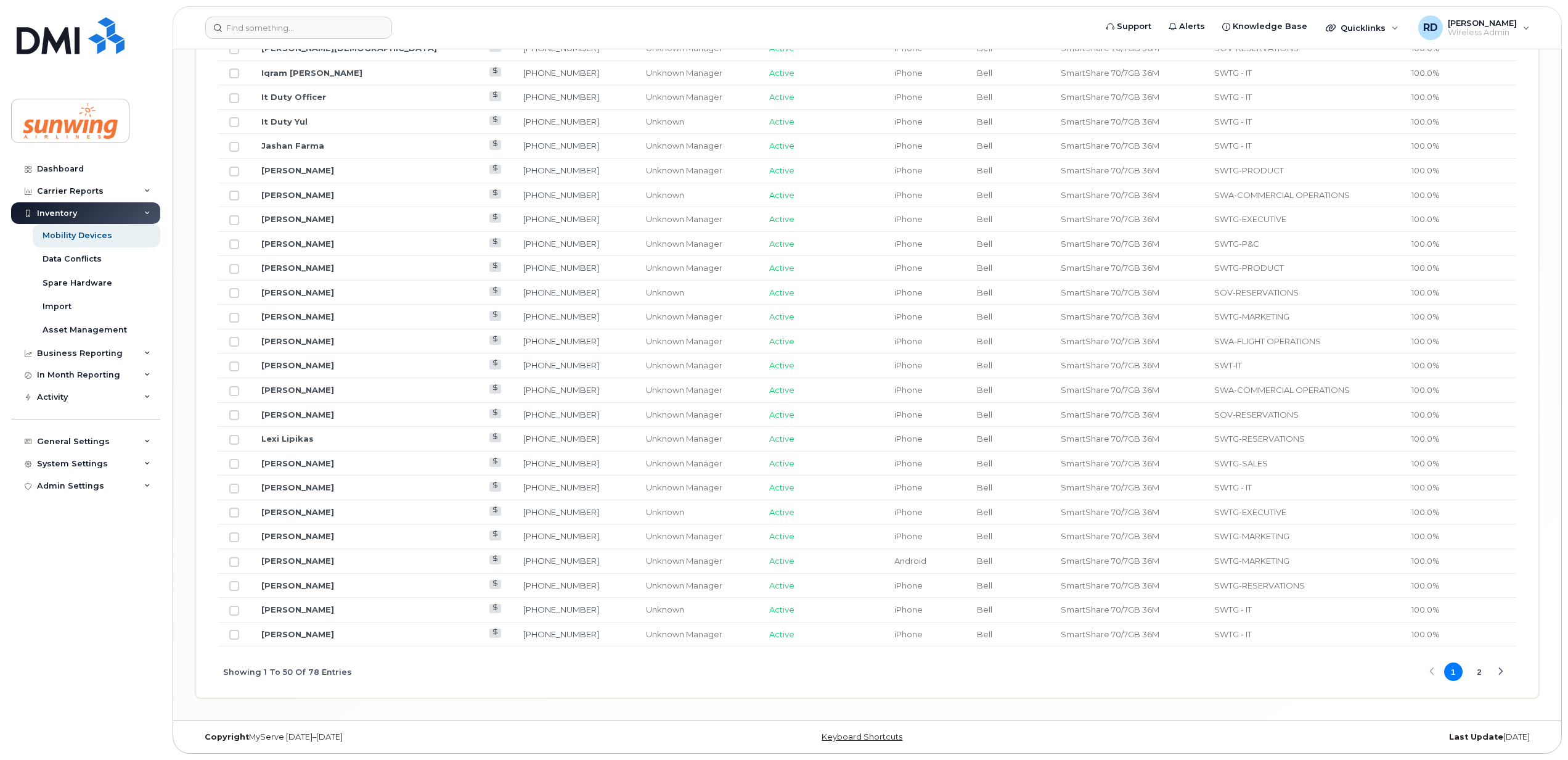
click at [1483, 671] on button "2" at bounding box center [1479, 671] width 19 height 19
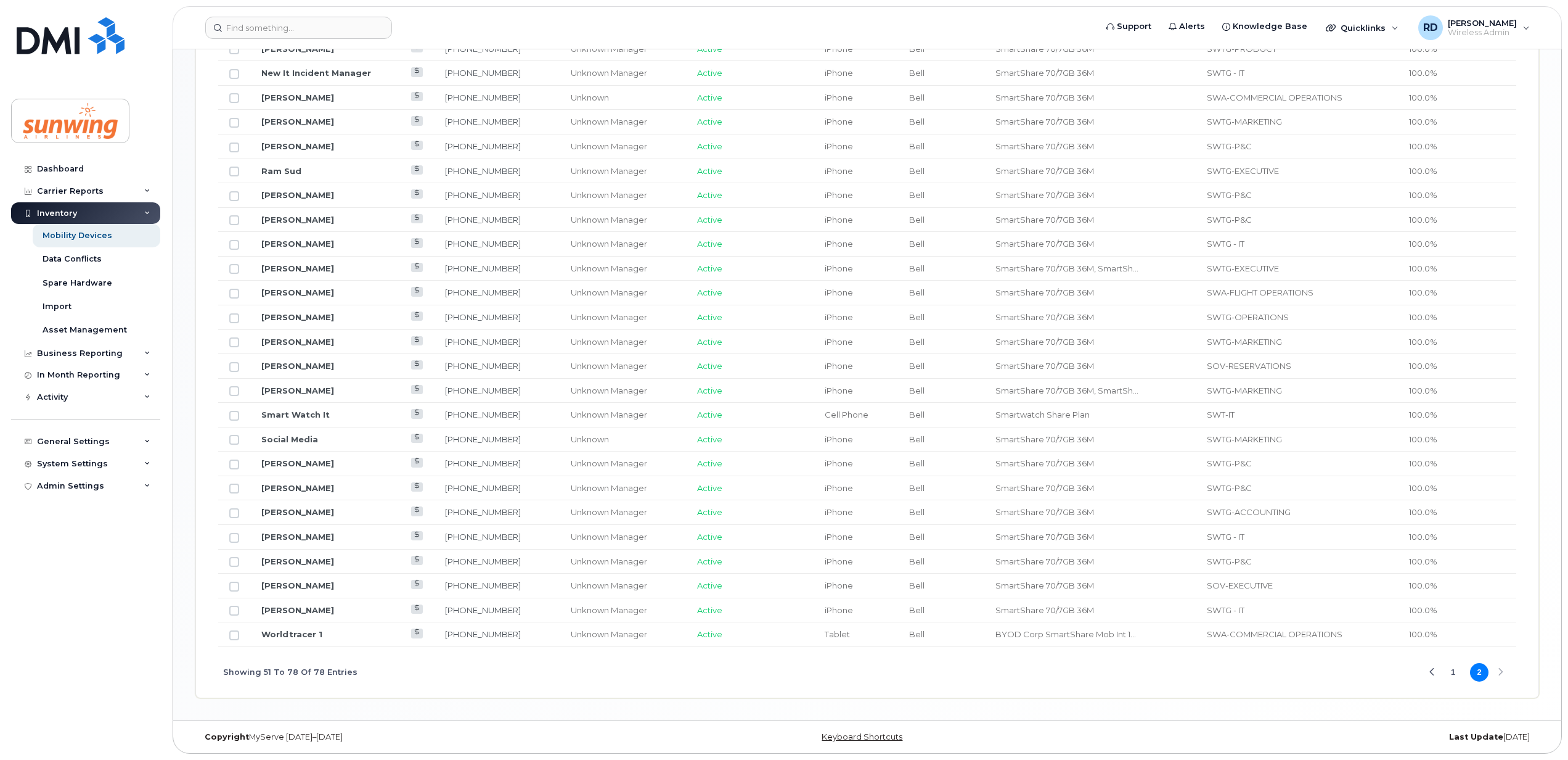
scroll to position [810, 0]
click at [294, 363] on link "Shannon Hamilton" at bounding box center [297, 366] width 73 height 10
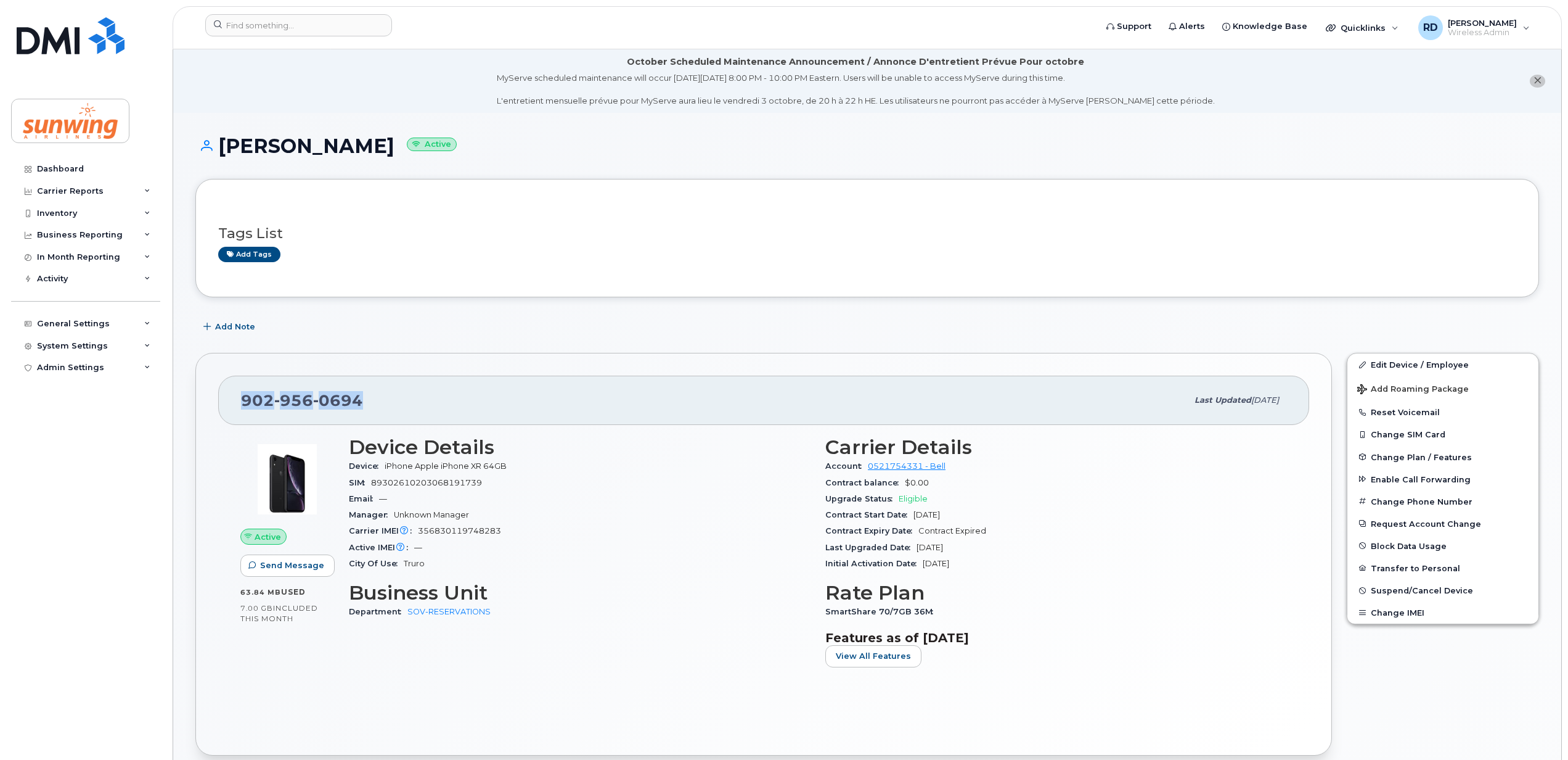
drag, startPoint x: 371, startPoint y: 392, endPoint x: 193, endPoint y: 395, distance: 178.0
click at [193, 395] on div "[PHONE_NUMBER] Last updated [DATE] Active Send Message 63.84 MB  used 7.00 GB  …" at bounding box center [764, 554] width 1152 height 418
drag, startPoint x: 193, startPoint y: 395, endPoint x: 261, endPoint y: 401, distance: 68.3
copy span "[PHONE_NUMBER]"
click at [76, 211] on div "Inventory" at bounding box center [85, 213] width 149 height 22
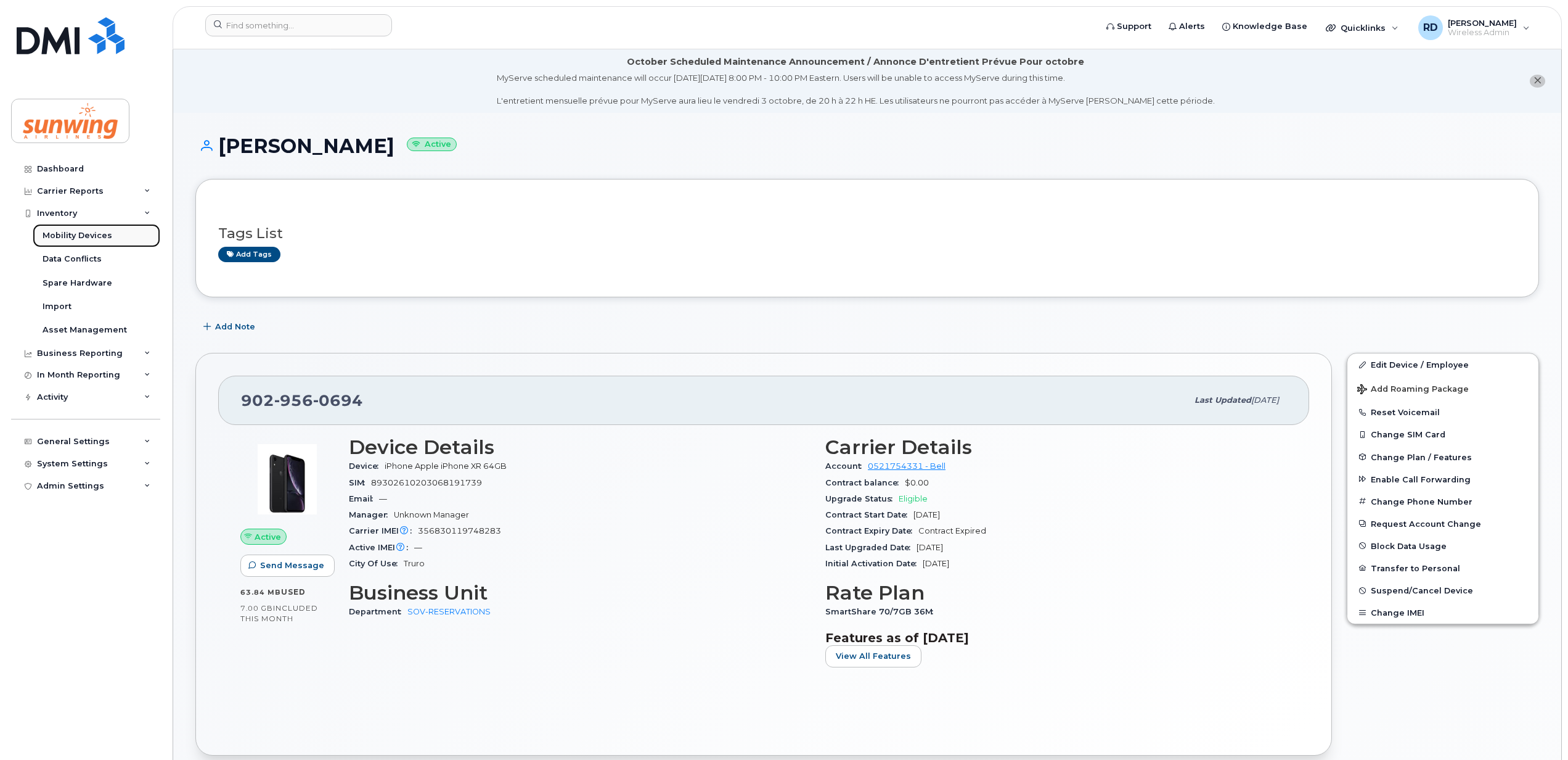
click at [95, 238] on div "Mobility Devices" at bounding box center [77, 235] width 69 height 11
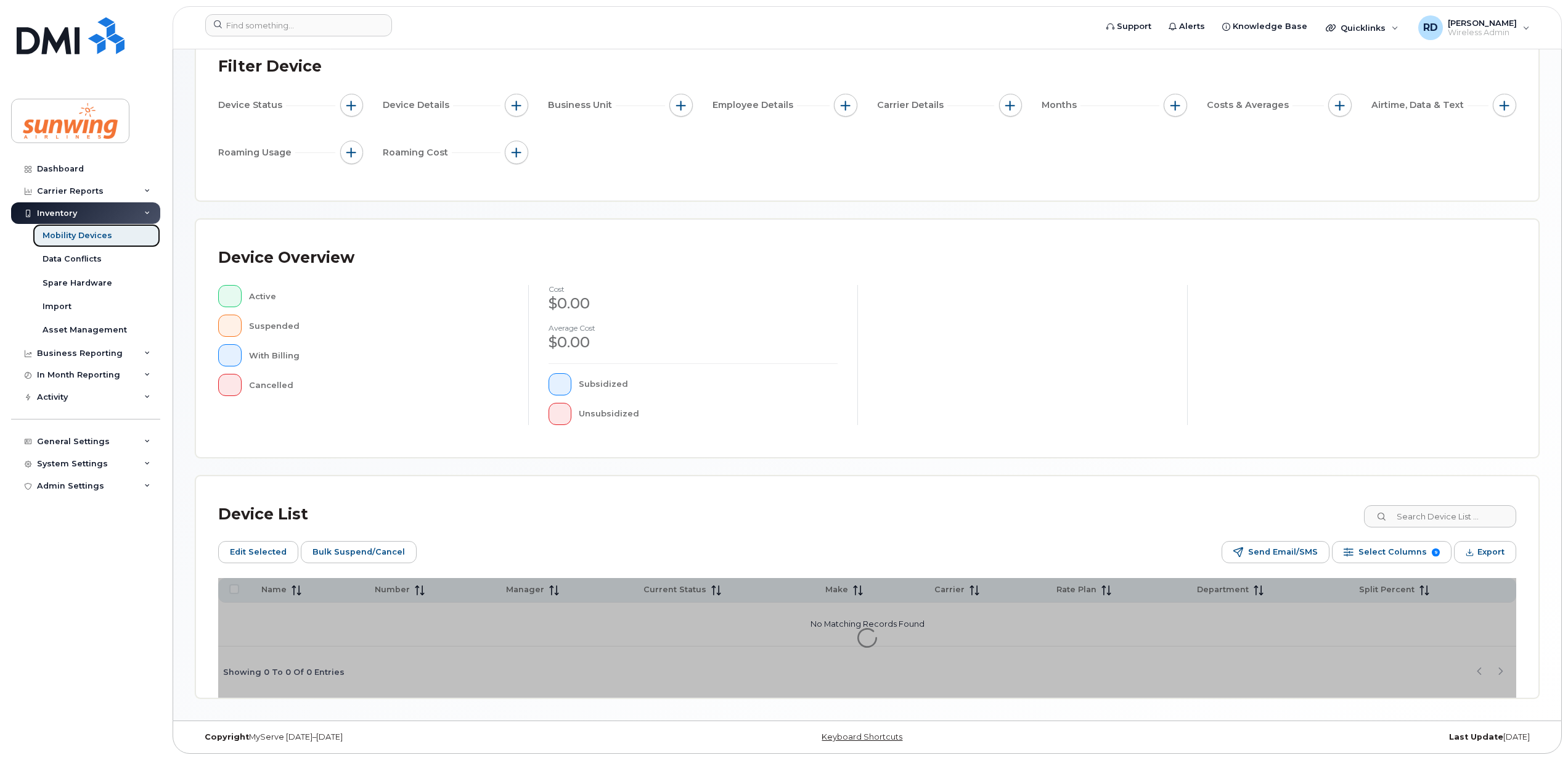
scroll to position [111, 0]
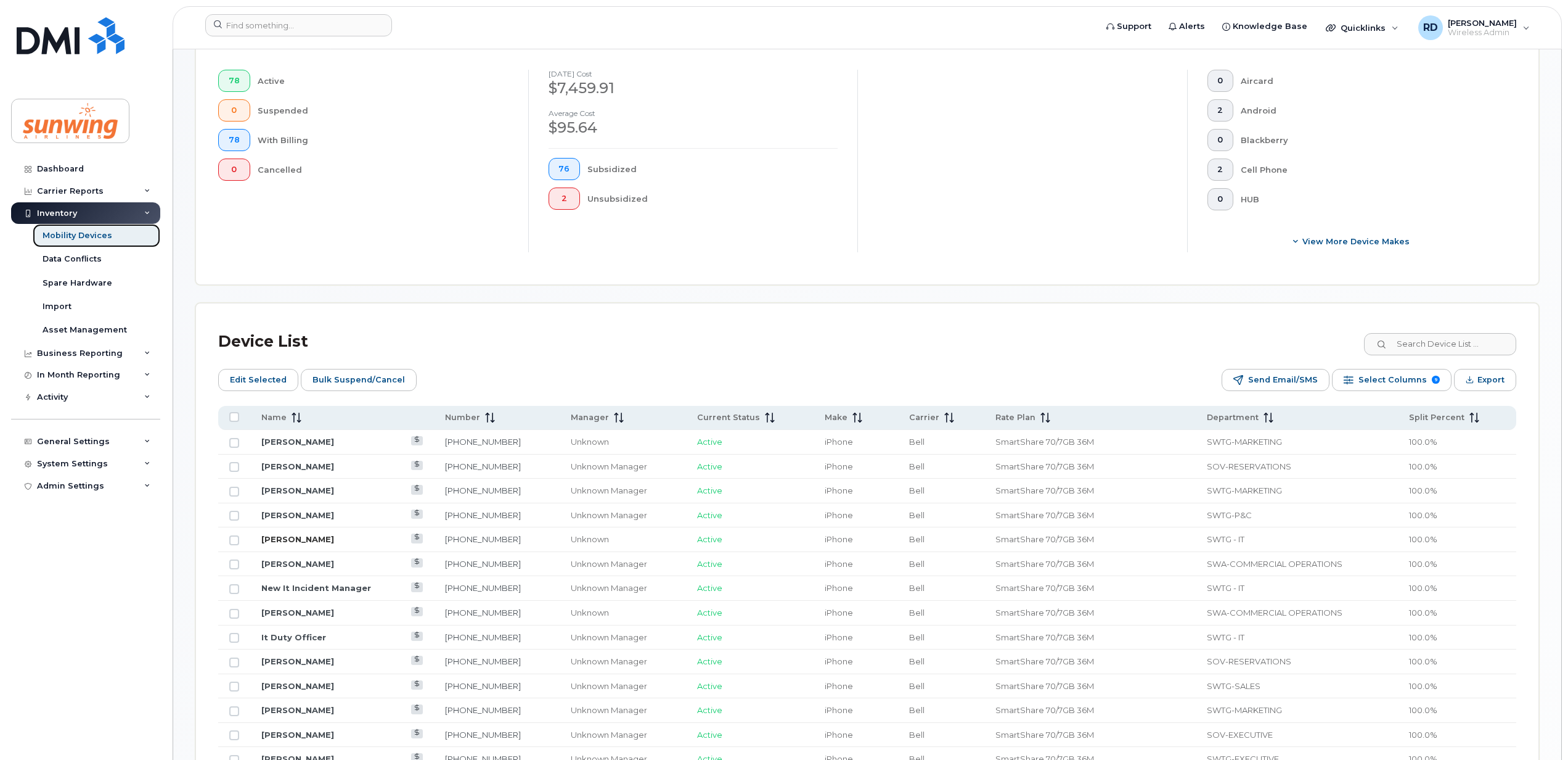
scroll to position [358, 0]
click at [274, 420] on span "Name" at bounding box center [274, 417] width 25 height 11
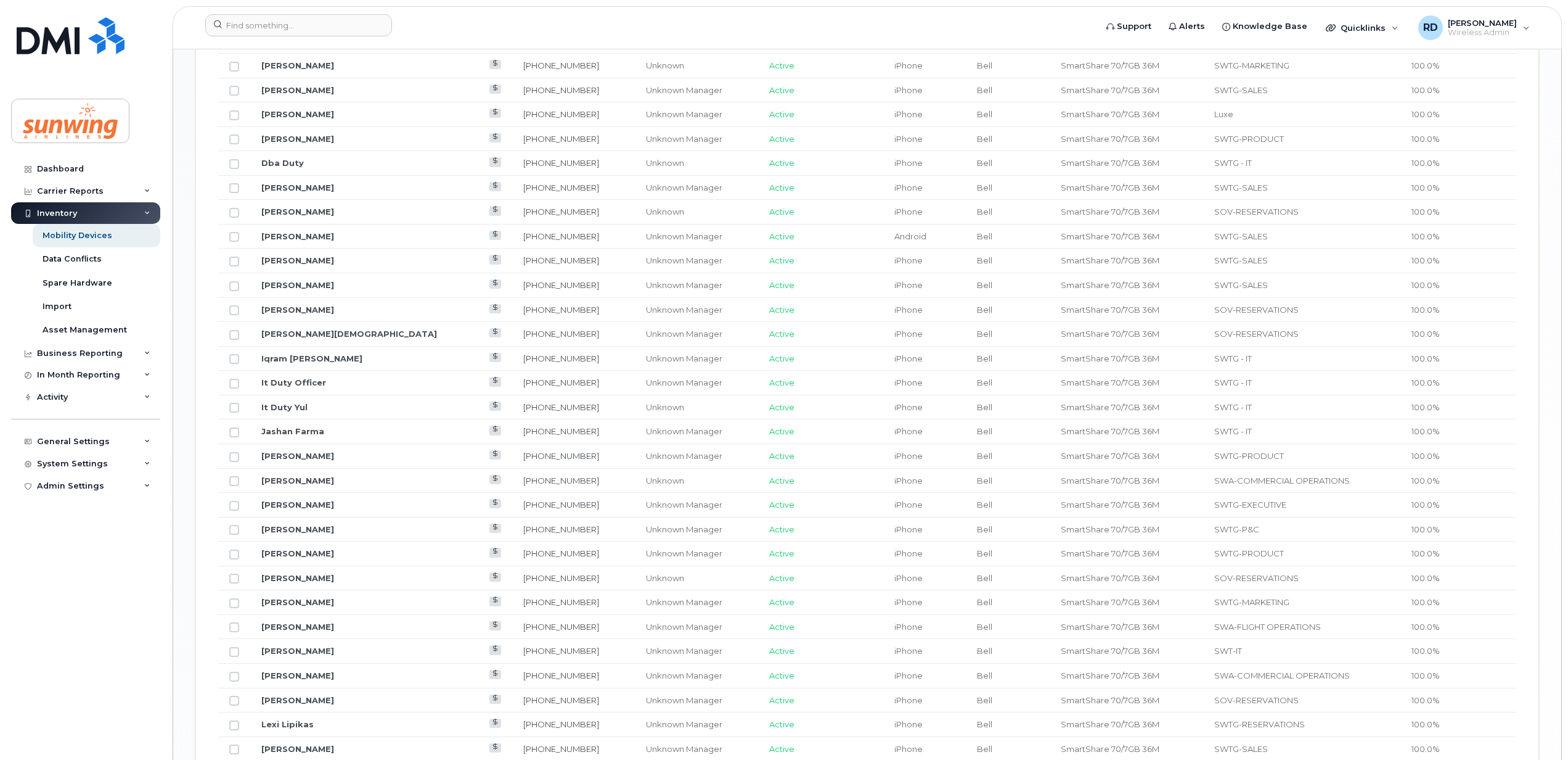
scroll to position [1373, 0]
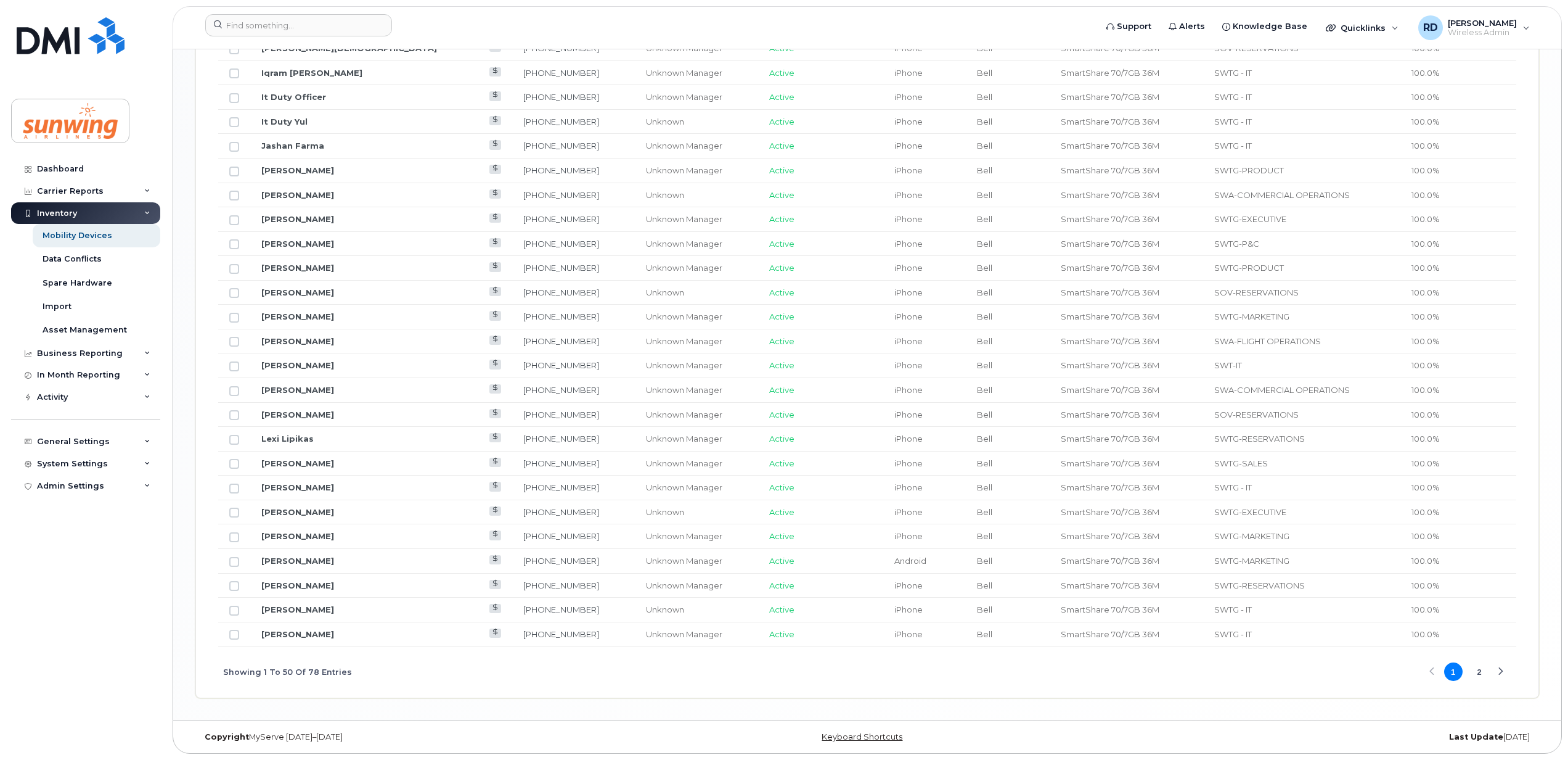
click at [1478, 673] on button "2" at bounding box center [1479, 671] width 19 height 19
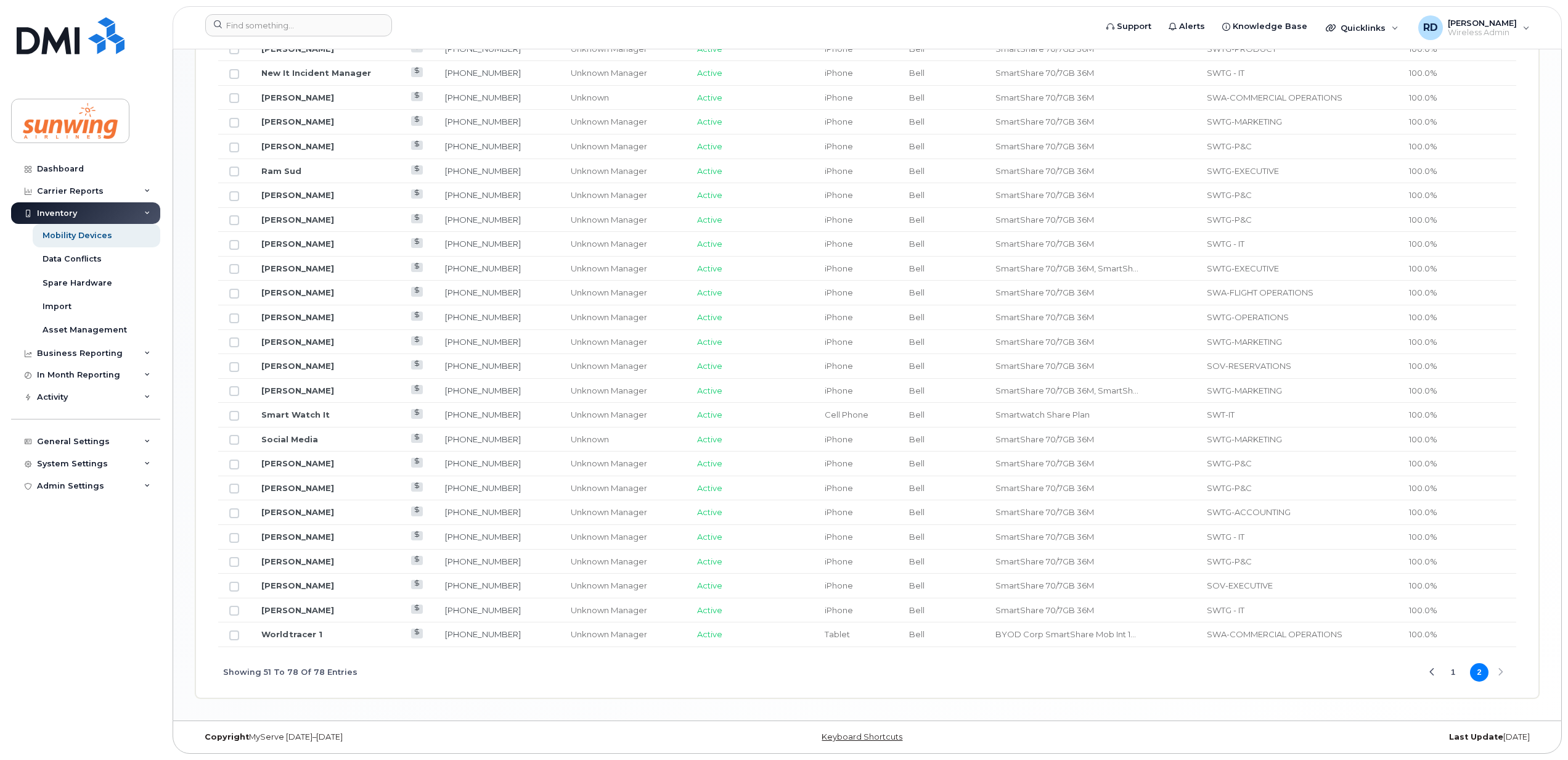
scroll to position [832, 0]
click at [267, 582] on link "[PERSON_NAME]" at bounding box center [297, 585] width 73 height 10
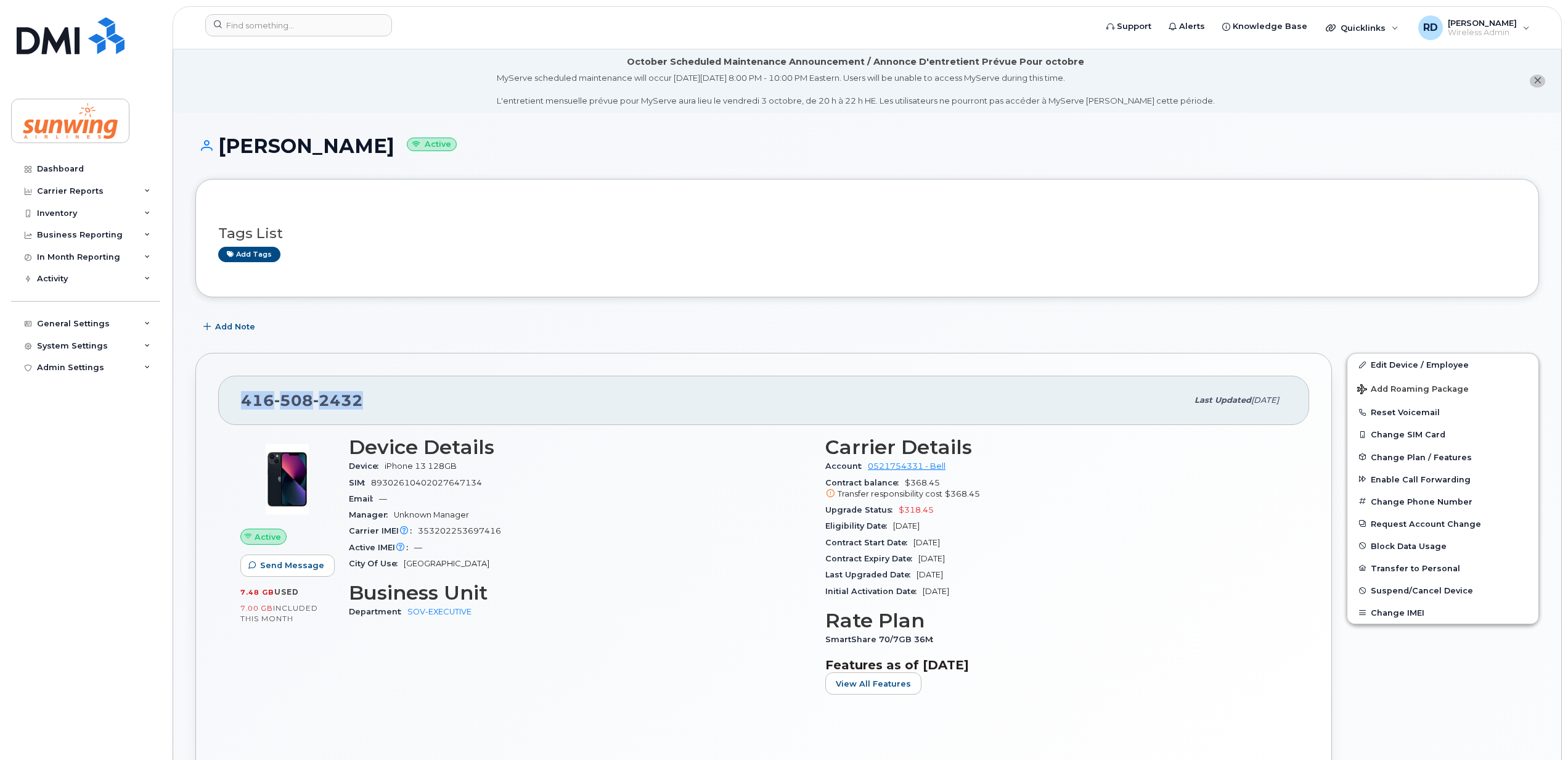
drag, startPoint x: 388, startPoint y: 395, endPoint x: 230, endPoint y: 408, distance: 158.5
click at [230, 408] on div "416 508 2432 Last updated Sep 09, 2025" at bounding box center [764, 400] width 1091 height 50
drag, startPoint x: 230, startPoint y: 408, endPoint x: 246, endPoint y: 401, distance: 17.5
copy span "416 508 2432"
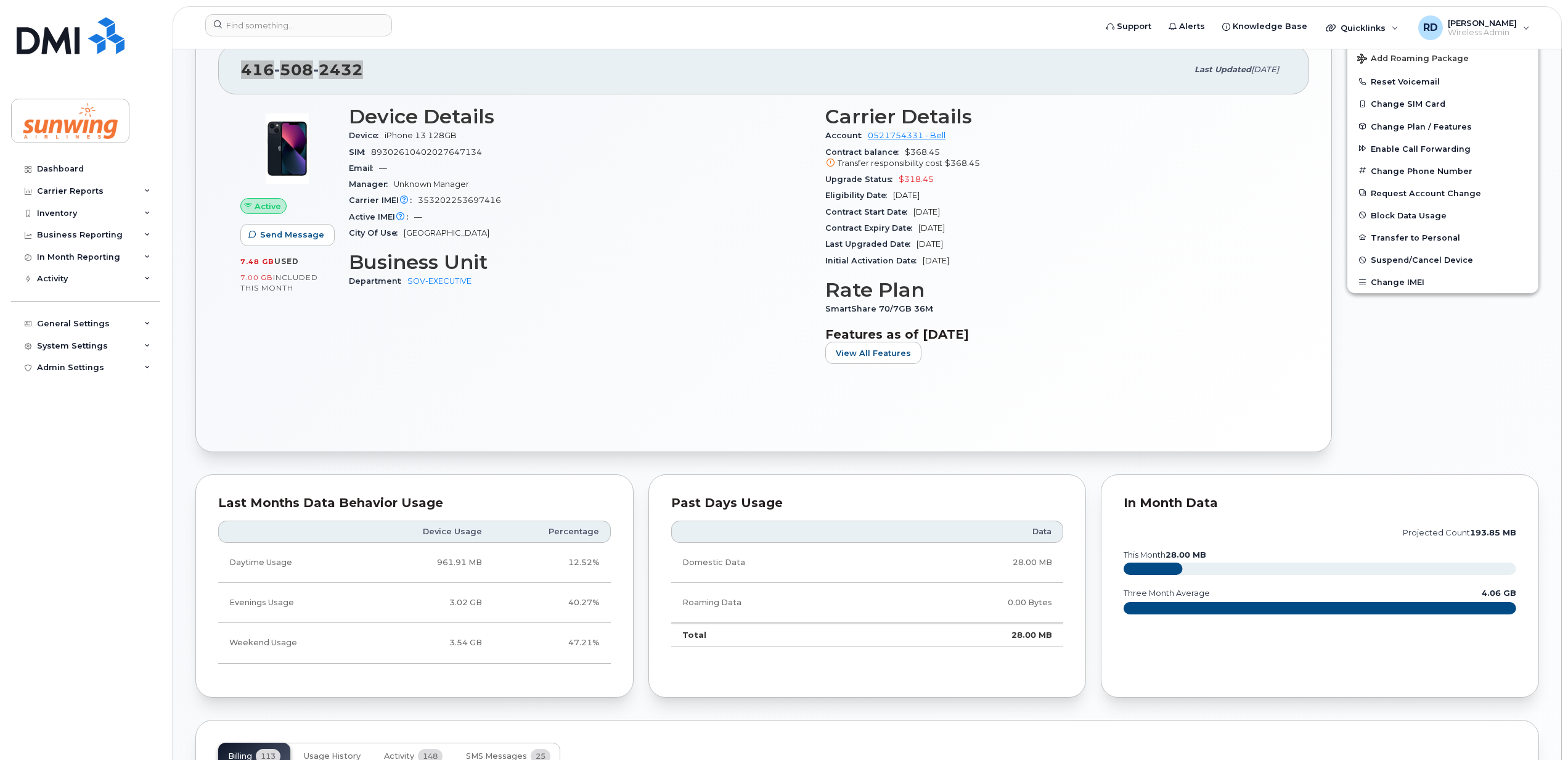
scroll to position [329, 0]
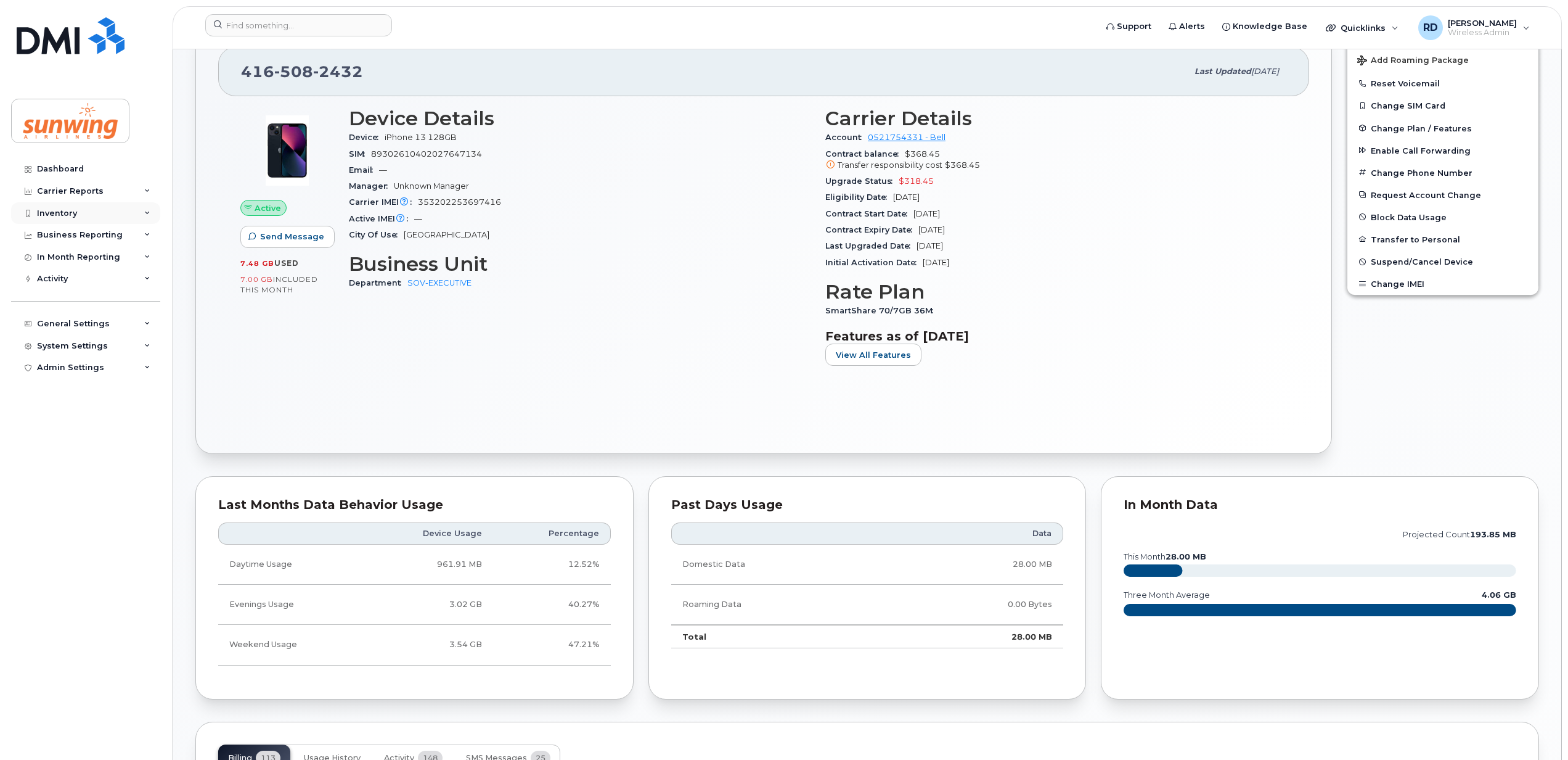
click at [69, 214] on div "Inventory" at bounding box center [57, 214] width 40 height 10
click at [77, 237] on div "Mobility Devices" at bounding box center [77, 235] width 69 height 11
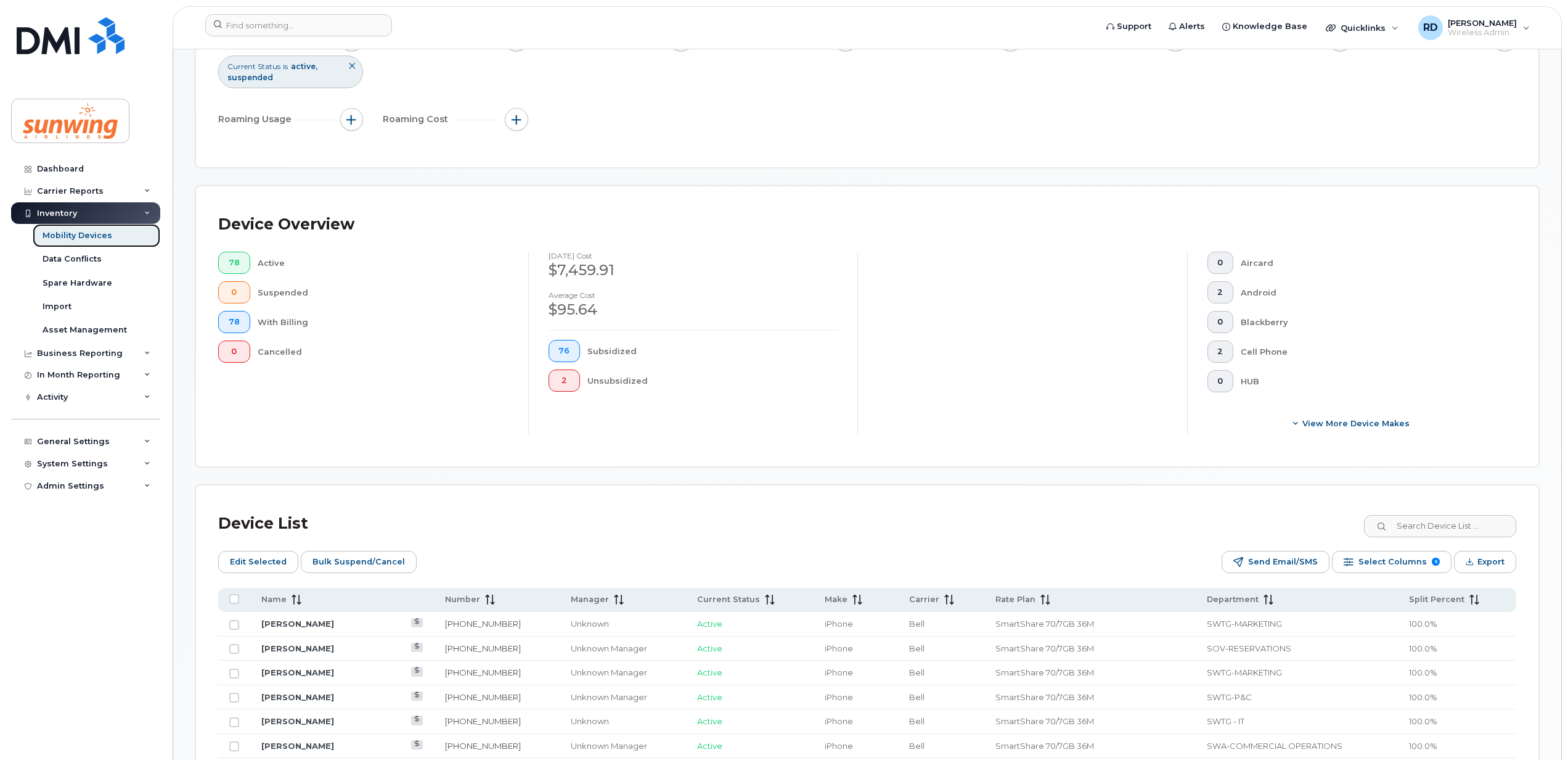
scroll to position [494, 0]
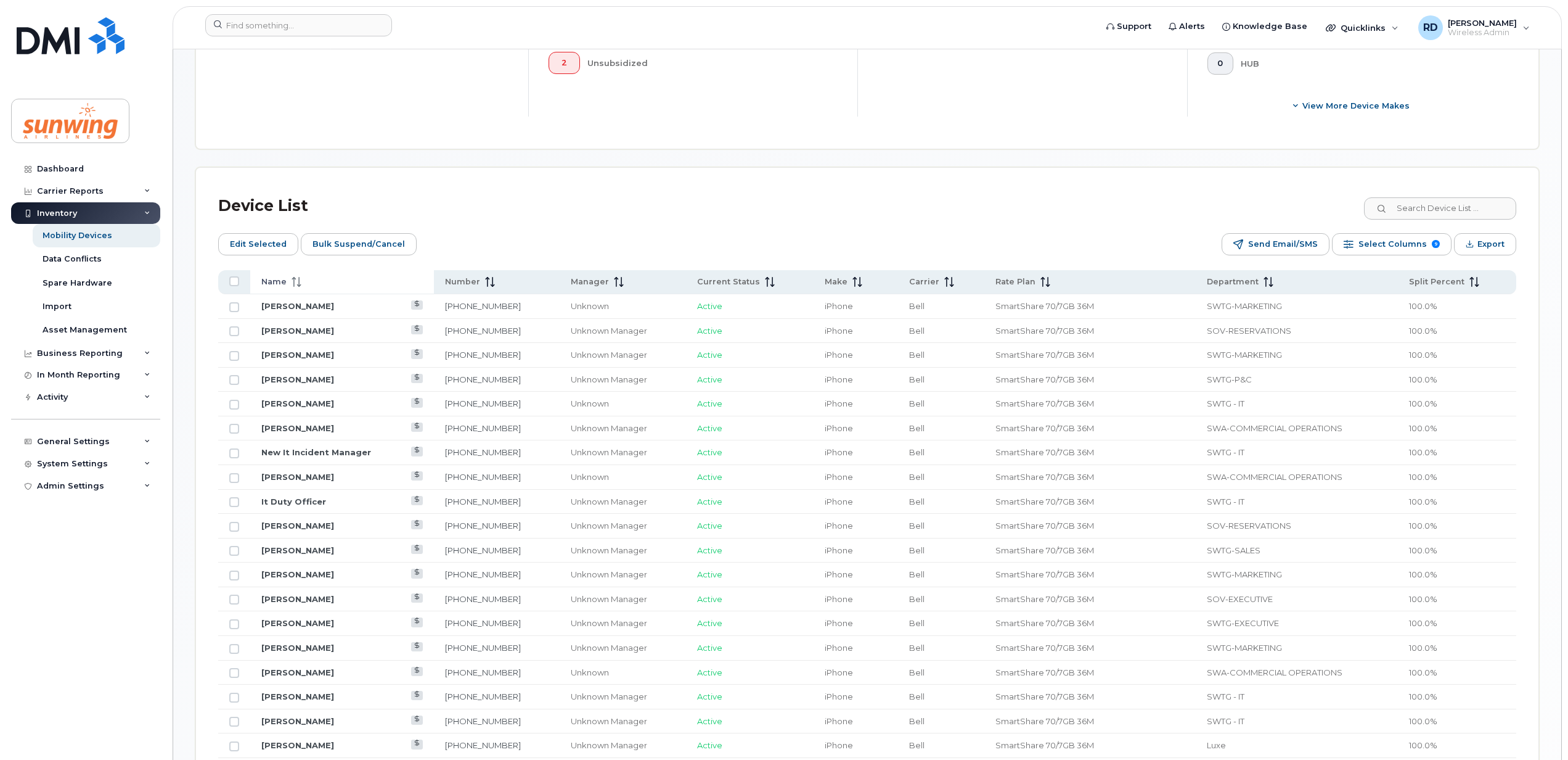
click at [293, 279] on icon at bounding box center [296, 282] width 10 height 10
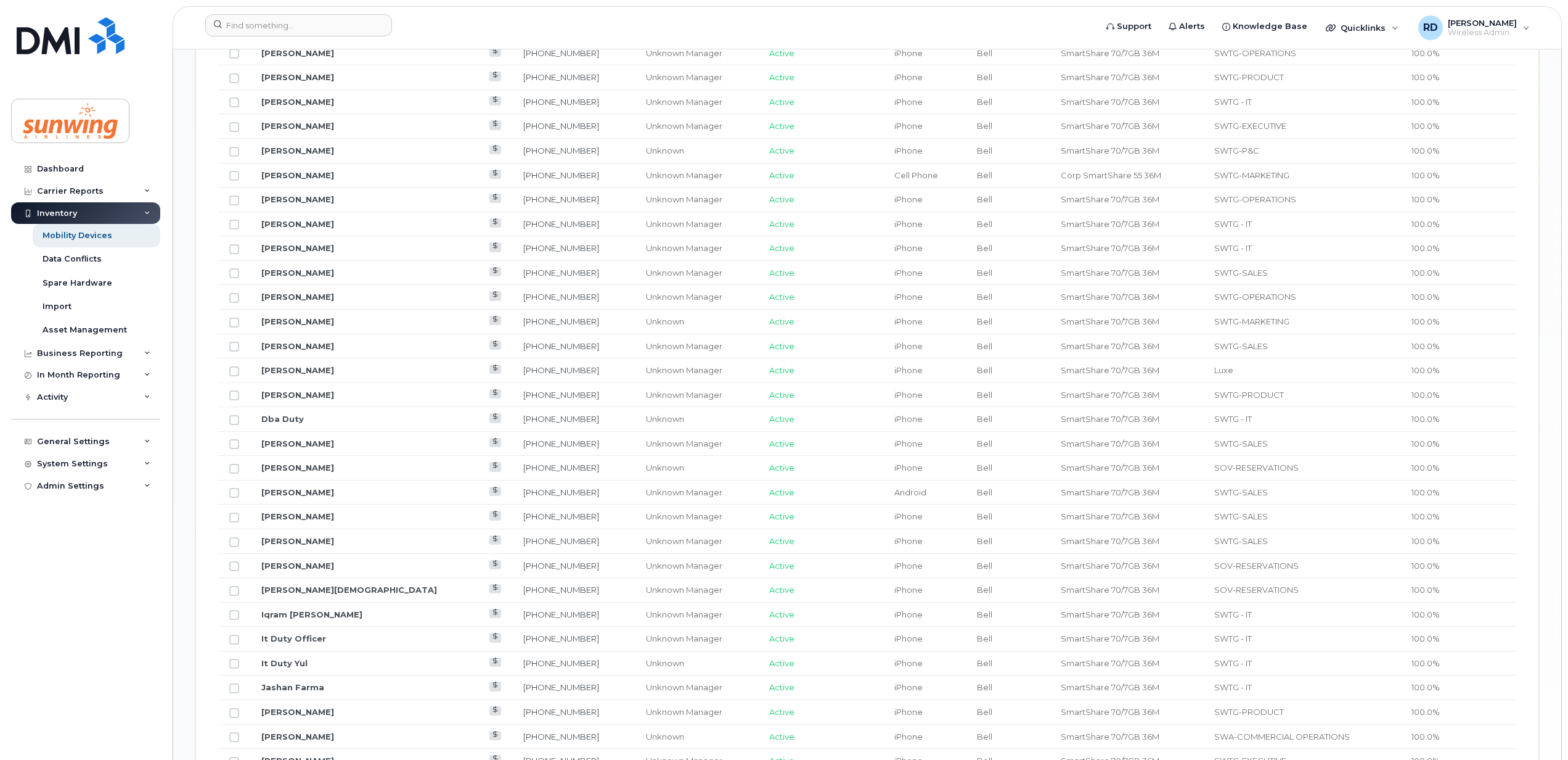
scroll to position [822, 0]
click at [294, 465] on link "[PERSON_NAME]" at bounding box center [297, 465] width 73 height 10
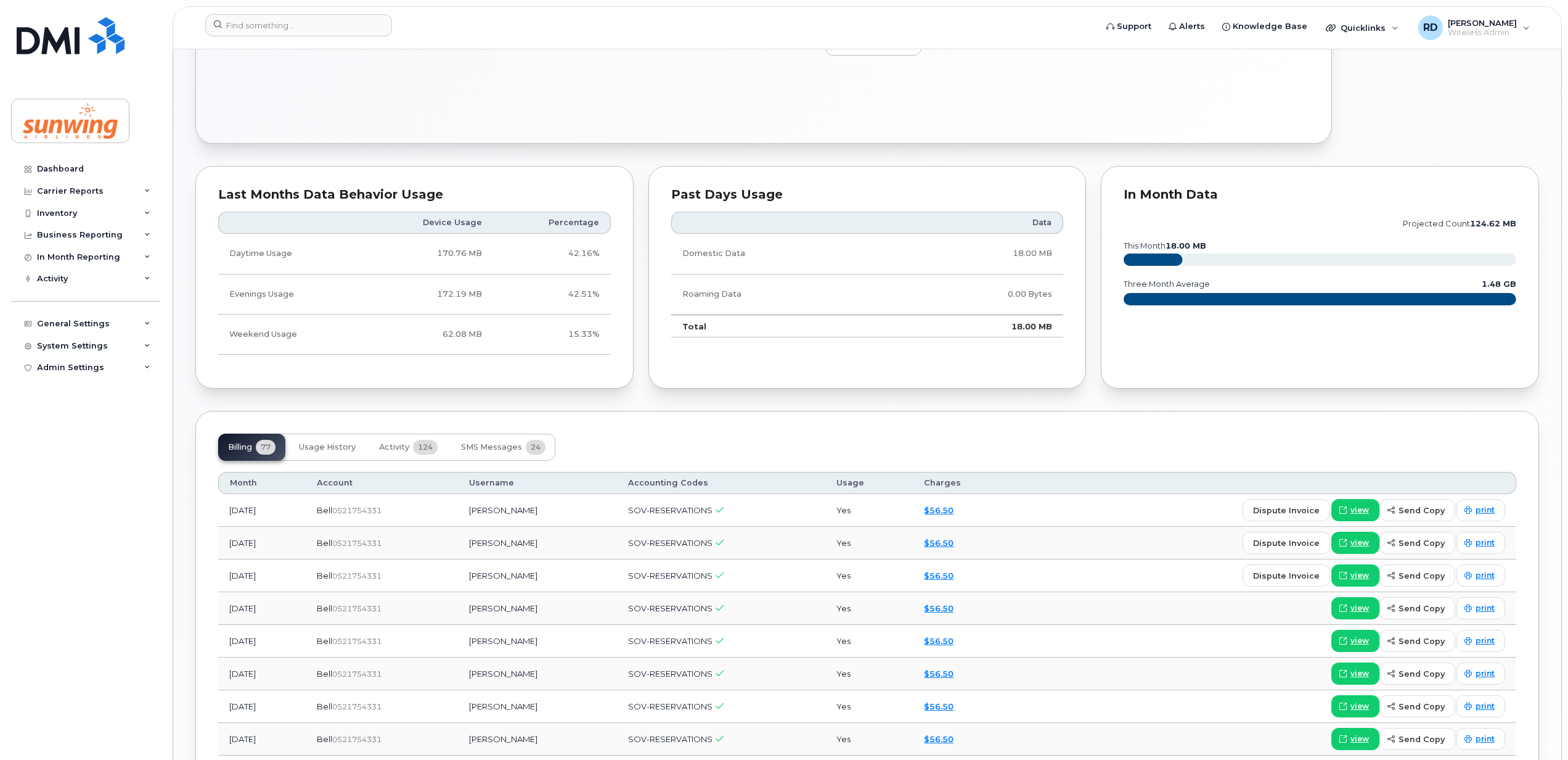
scroll to position [726, 0]
